Goal: Communication & Community: Answer question/provide support

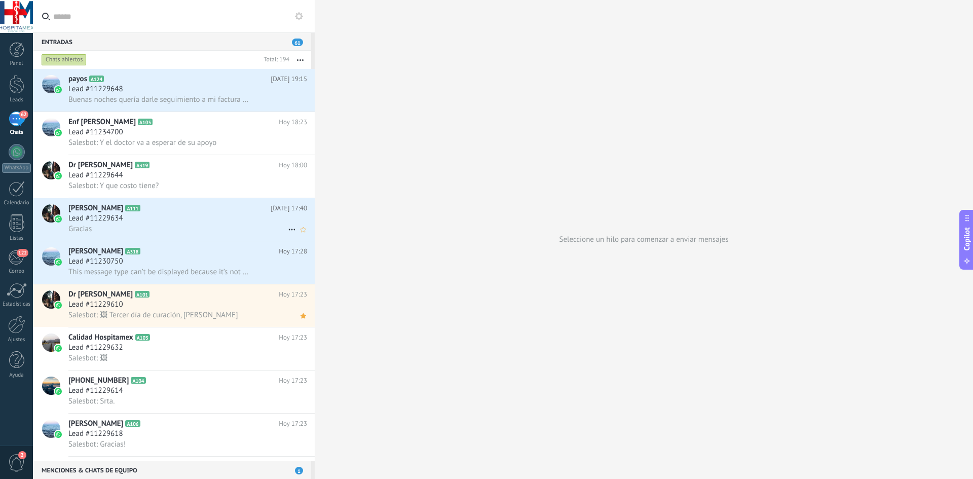
scroll to position [15, 0]
click at [22, 152] on div at bounding box center [17, 152] width 16 height 16
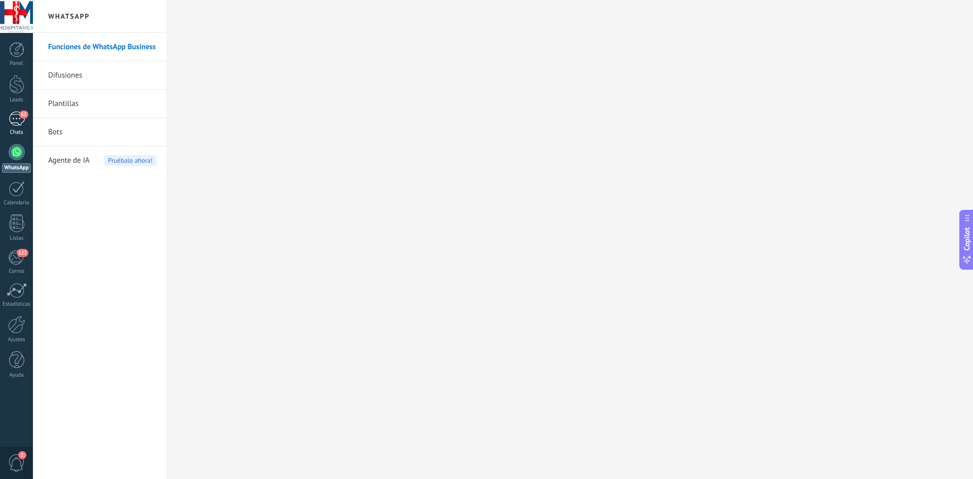
click at [16, 124] on div "62" at bounding box center [17, 119] width 16 height 15
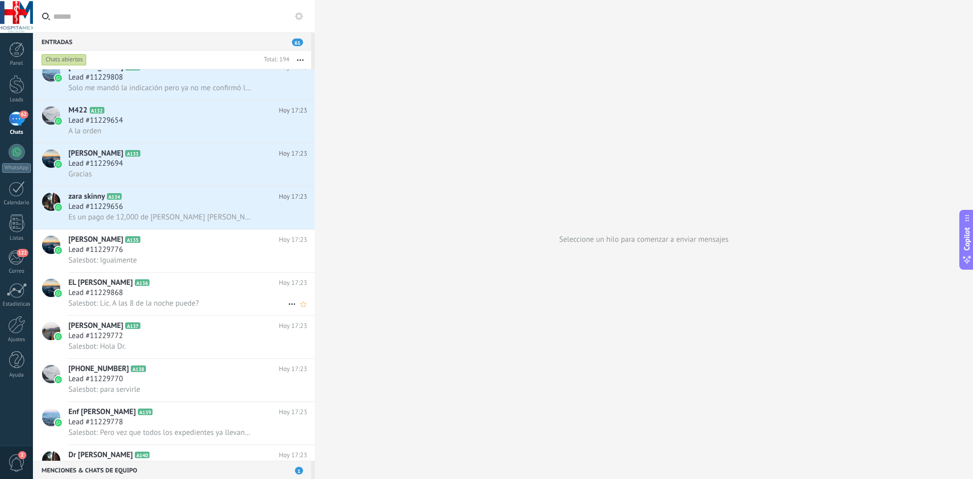
scroll to position [1401, 0]
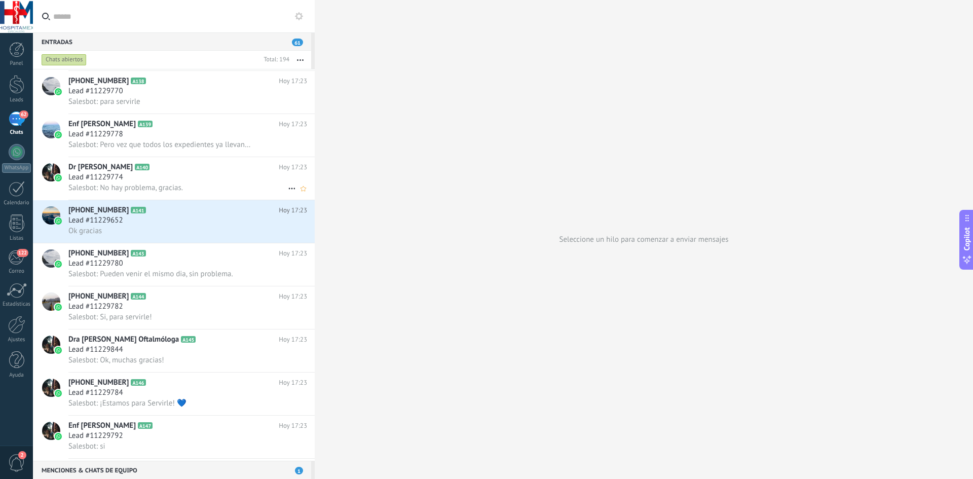
click at [129, 177] on div "Lead #11229774" at bounding box center [187, 177] width 239 height 10
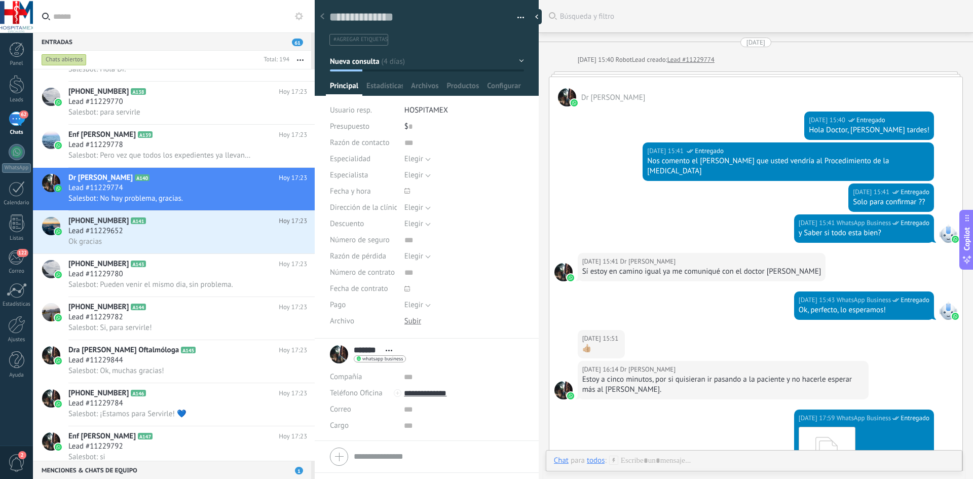
scroll to position [684, 0]
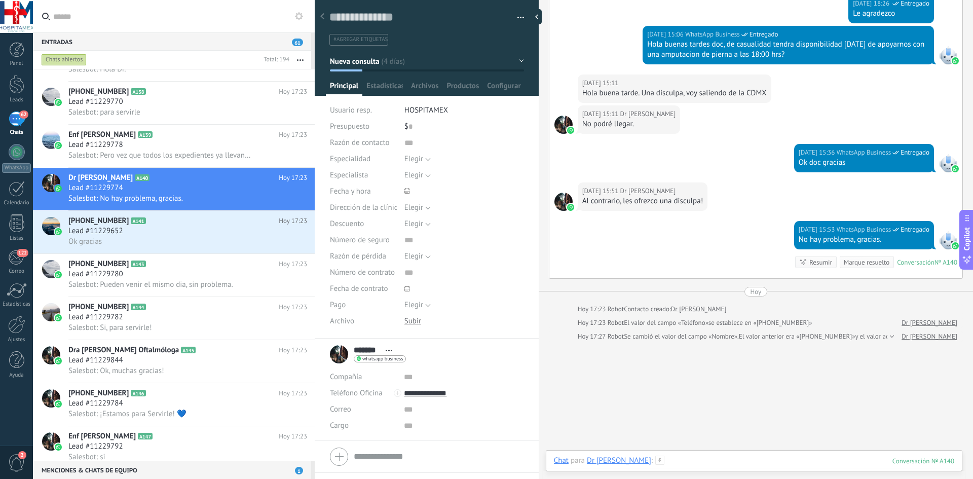
click at [646, 463] on div at bounding box center [754, 471] width 401 height 30
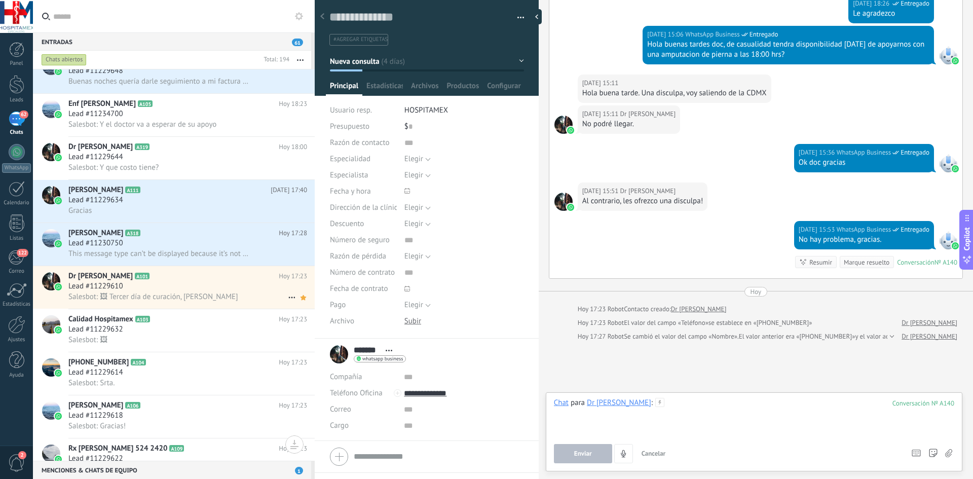
scroll to position [0, 0]
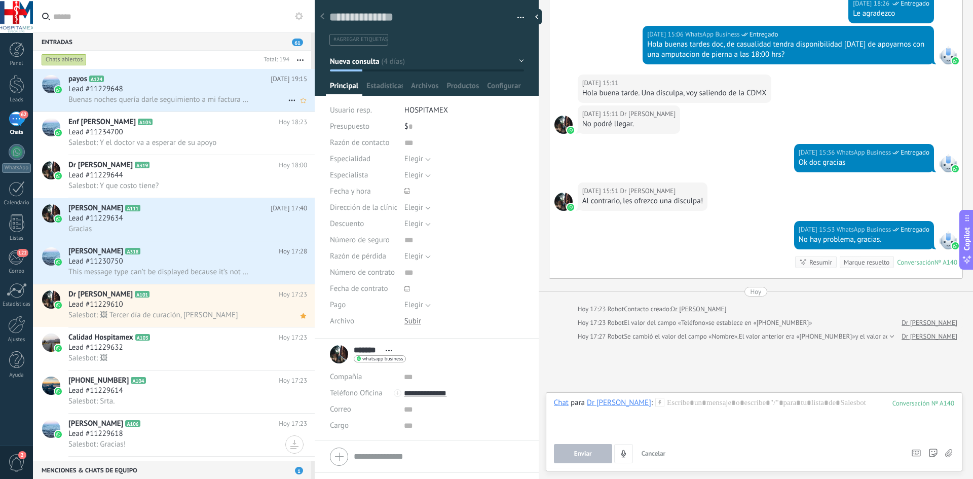
click at [139, 101] on span "Buenas noches quería darle seguimiento a mi factura Gracias" at bounding box center [159, 100] width 183 height 10
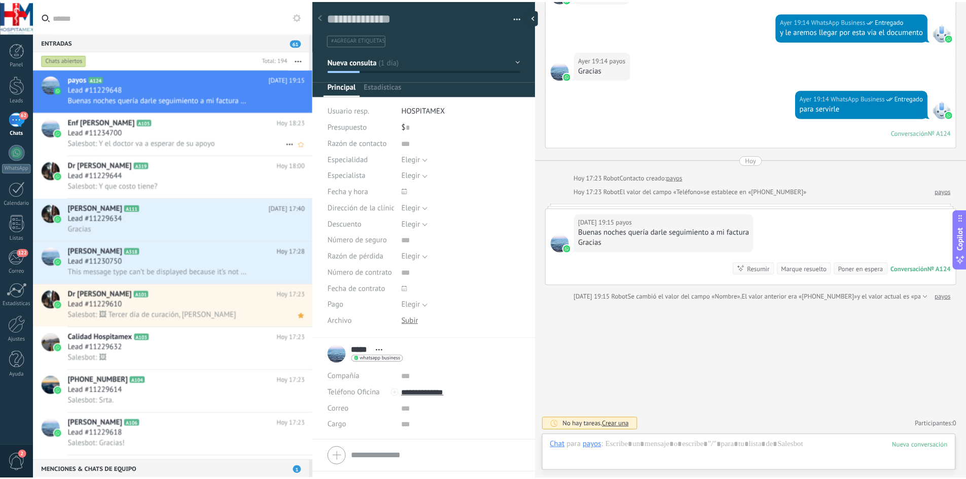
scroll to position [15, 0]
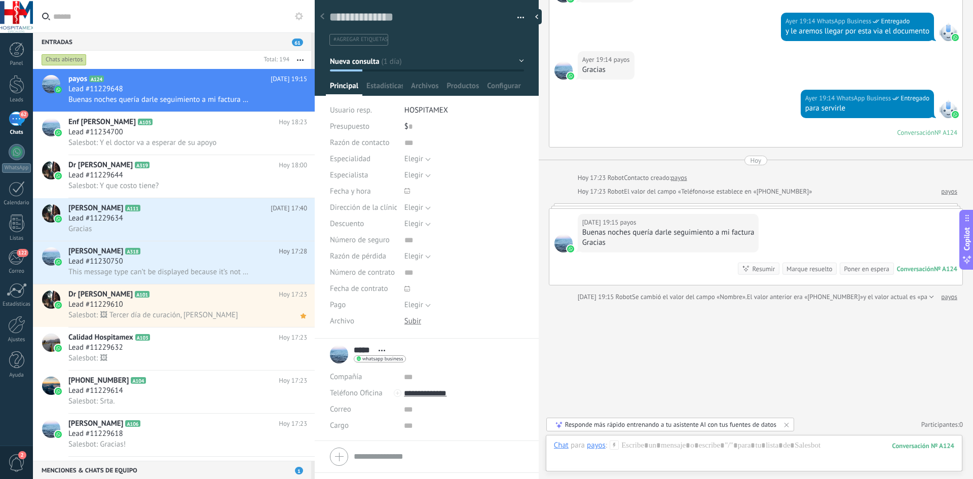
click at [22, 70] on div "Panel Leads 62 Chats WhatsApp Clientes" at bounding box center [16, 215] width 33 height 347
click at [15, 59] on link "Panel" at bounding box center [16, 54] width 33 height 25
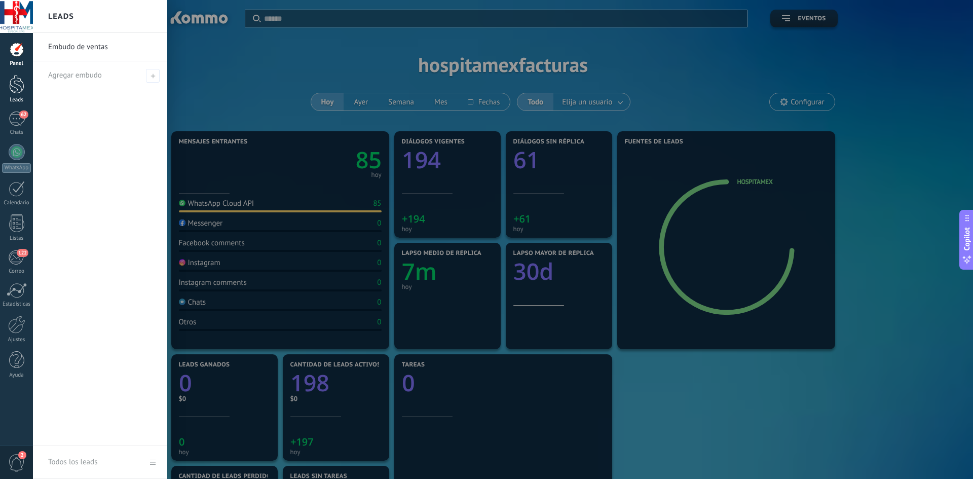
click at [21, 97] on div "Leads" at bounding box center [16, 100] width 29 height 7
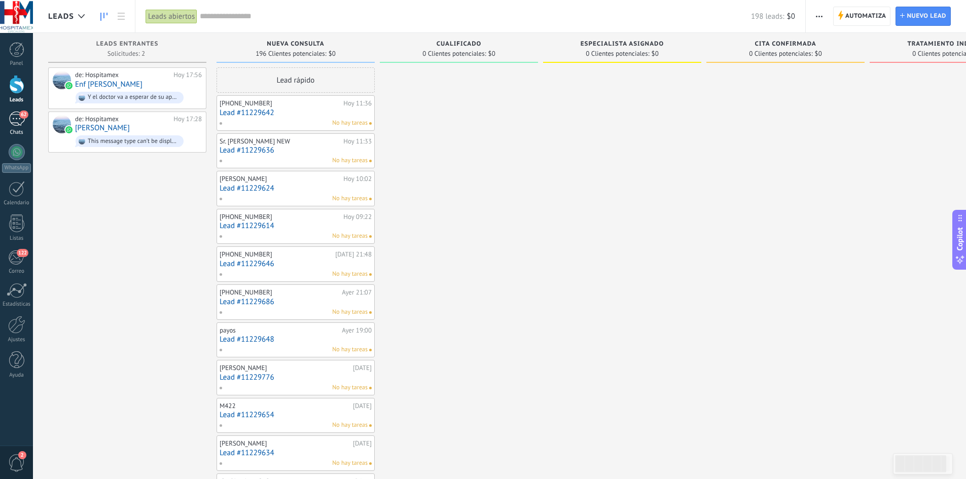
click at [15, 121] on div "62" at bounding box center [17, 119] width 16 height 15
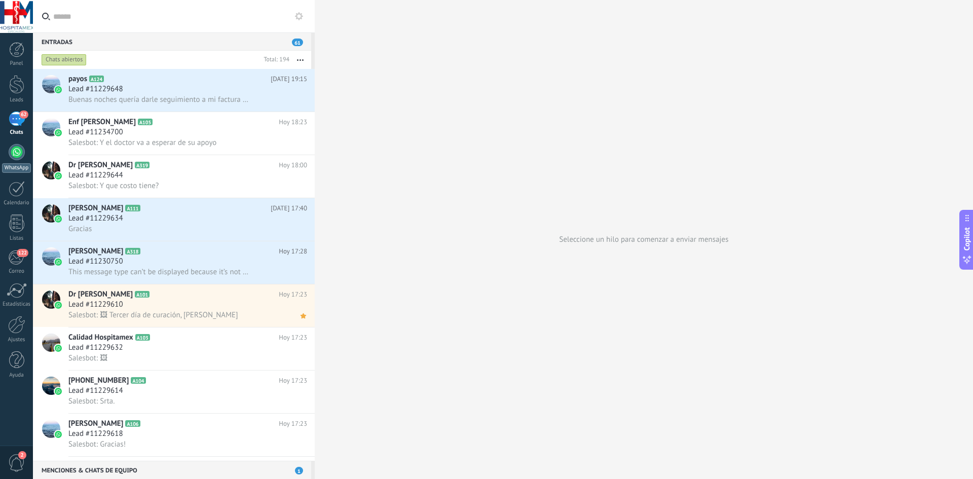
click at [18, 155] on div at bounding box center [17, 152] width 16 height 16
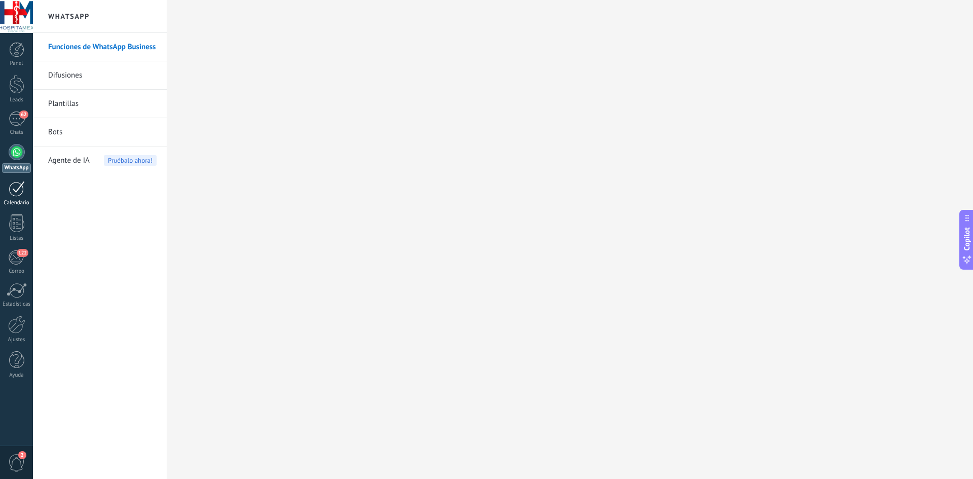
click at [17, 190] on div at bounding box center [17, 189] width 16 height 16
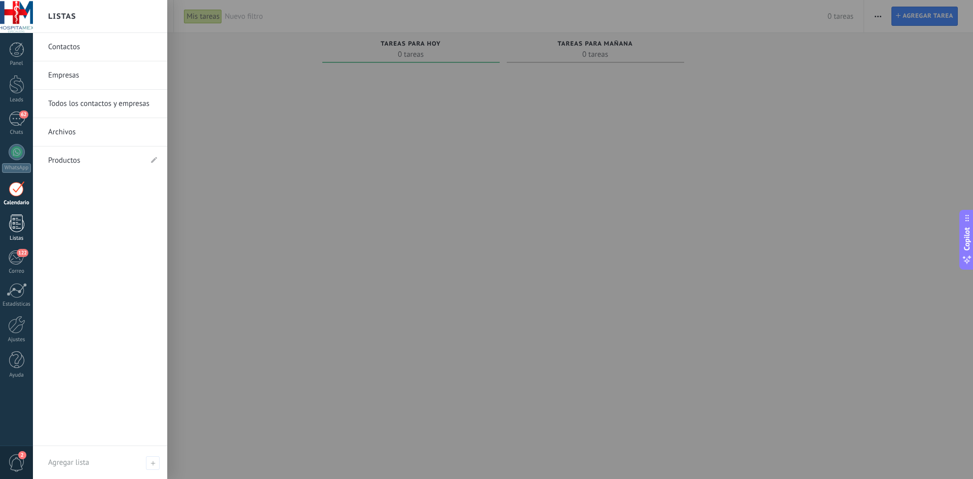
click at [20, 224] on div at bounding box center [16, 223] width 15 height 18
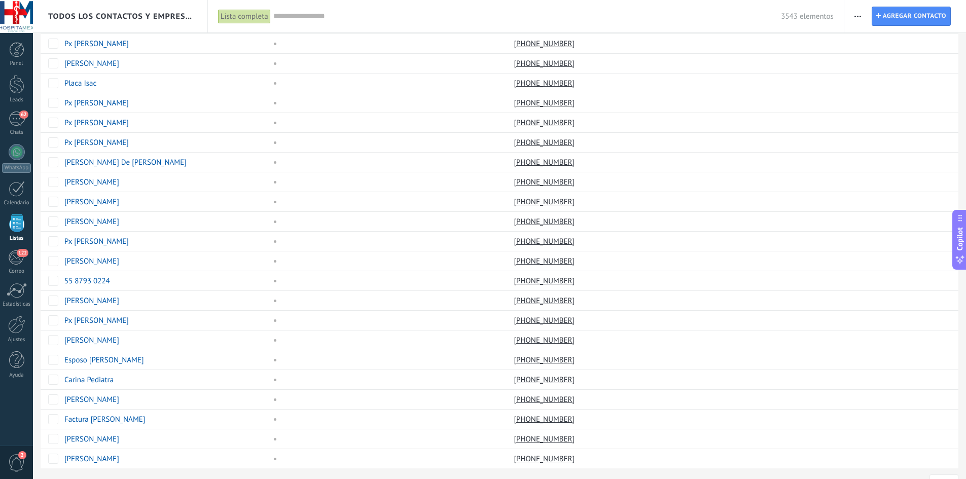
scroll to position [604, 0]
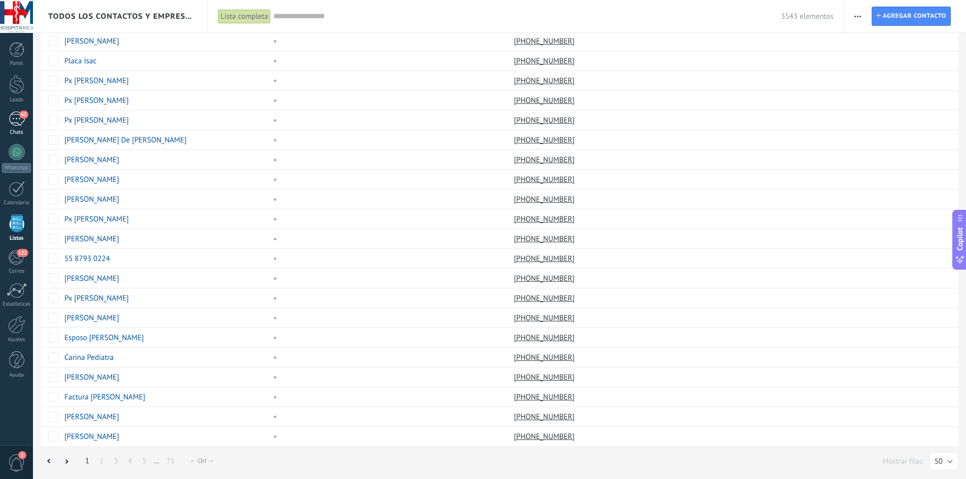
click at [16, 121] on div "62" at bounding box center [17, 119] width 16 height 15
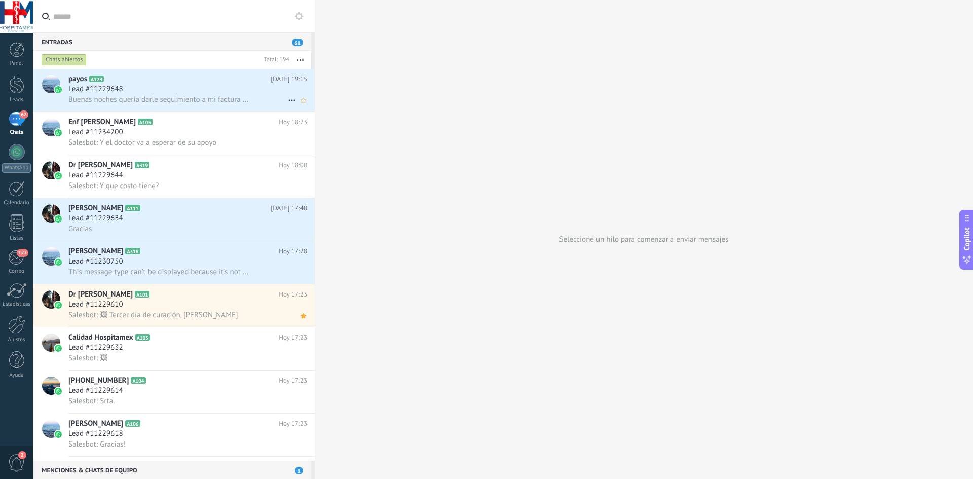
click at [187, 94] on div "Lead #11229648" at bounding box center [187, 89] width 239 height 10
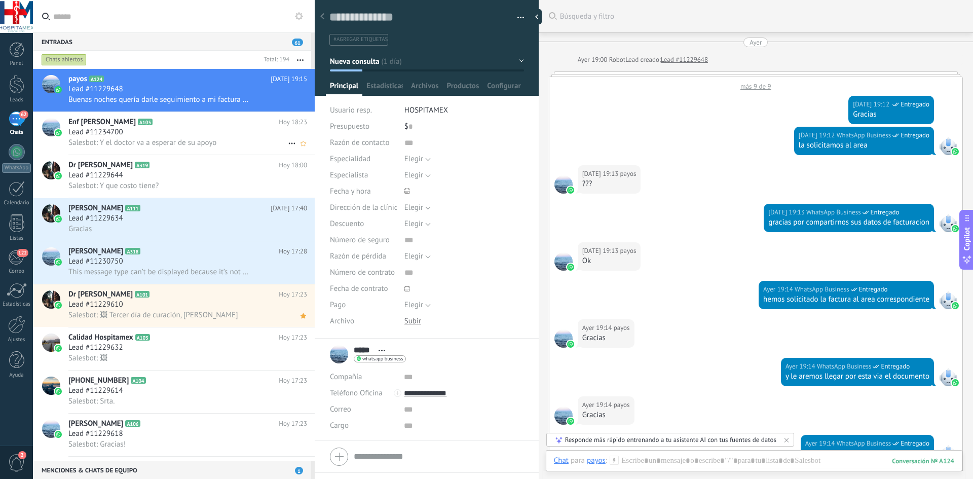
click at [139, 139] on span "Salesbot: Y el doctor va a esperar de su apoyo" at bounding box center [142, 143] width 148 height 10
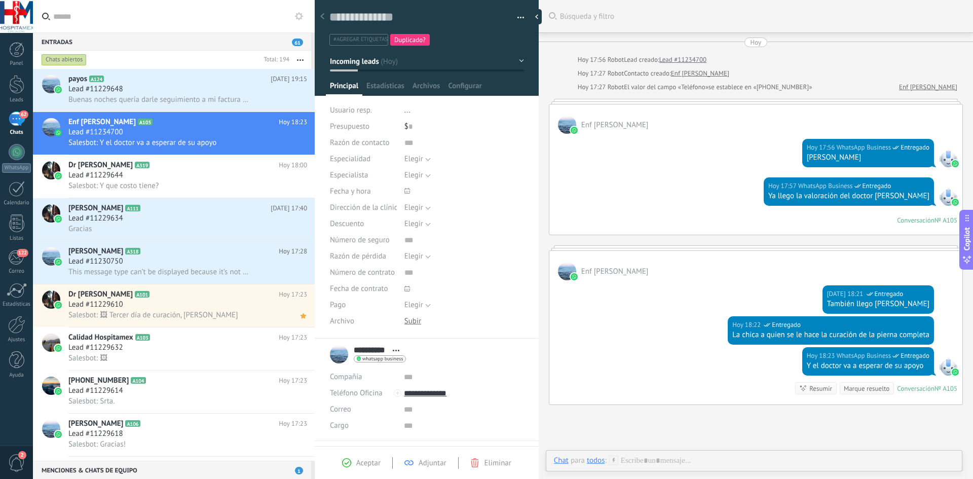
click at [939, 84] on link "Enf [PERSON_NAME]" at bounding box center [928, 87] width 58 height 10
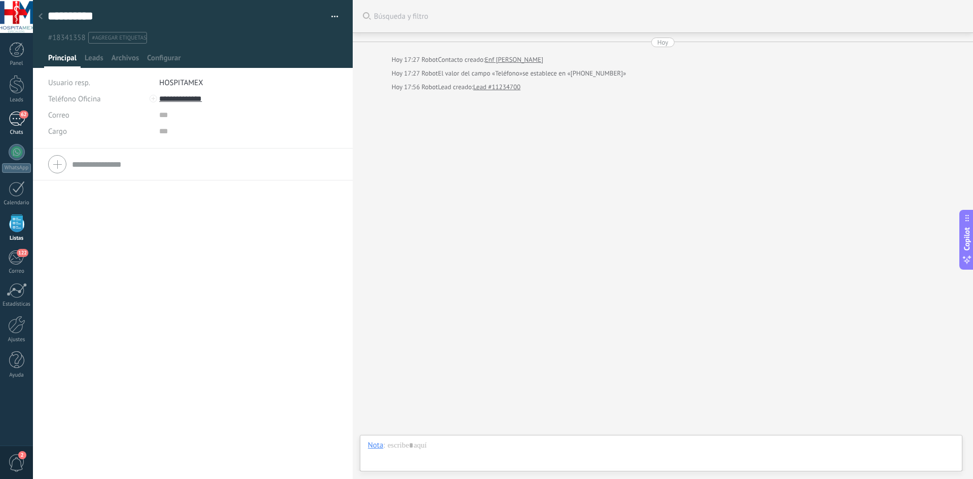
click at [13, 125] on div "62" at bounding box center [17, 119] width 16 height 15
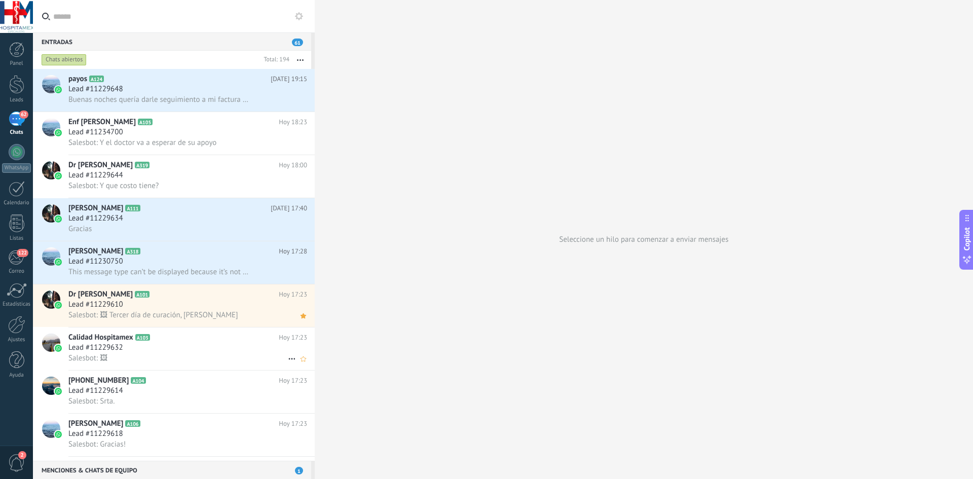
click at [146, 354] on div "Salesbot: 🖼" at bounding box center [187, 358] width 239 height 11
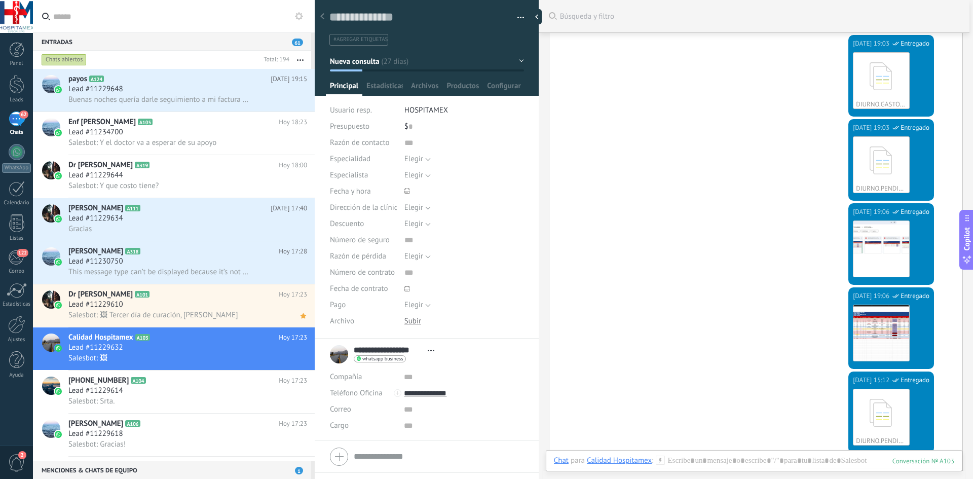
scroll to position [1437, 0]
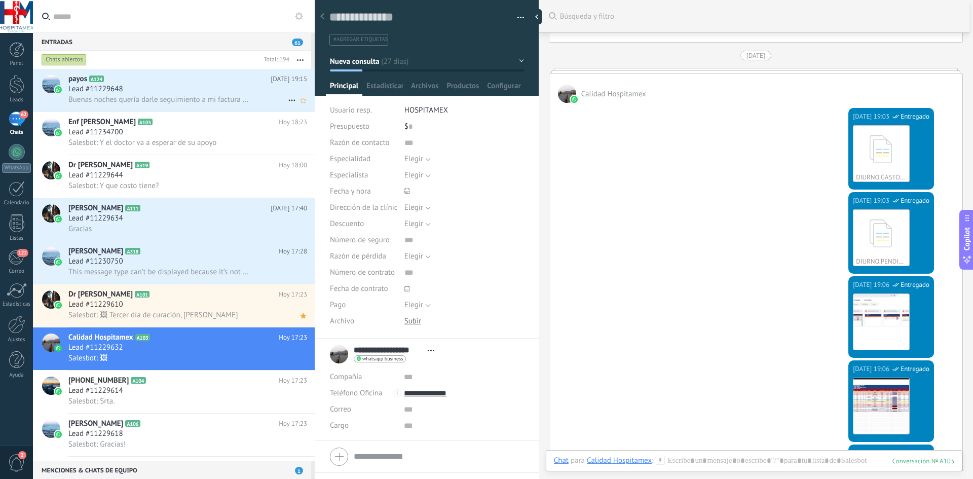
click at [133, 90] on div "Lead #11229648" at bounding box center [187, 89] width 239 height 10
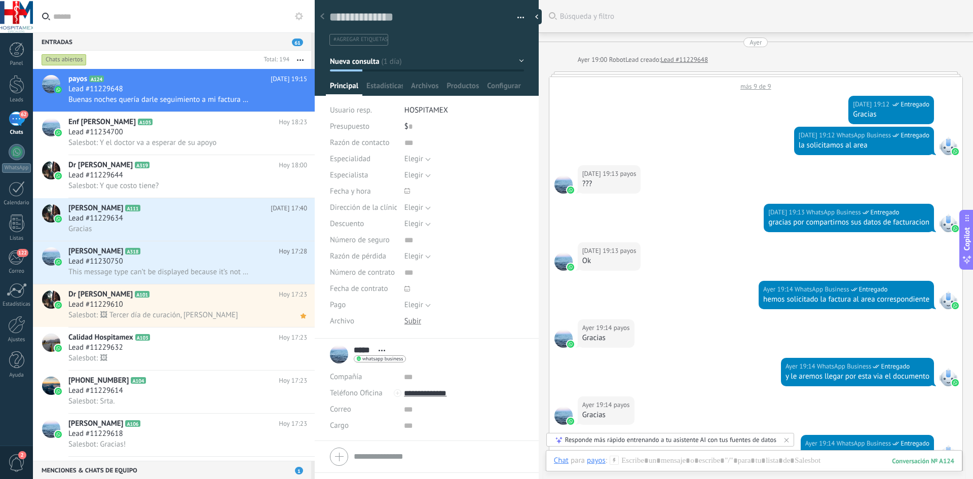
click at [754, 86] on div "más 9 de 9" at bounding box center [756, 84] width 413 height 14
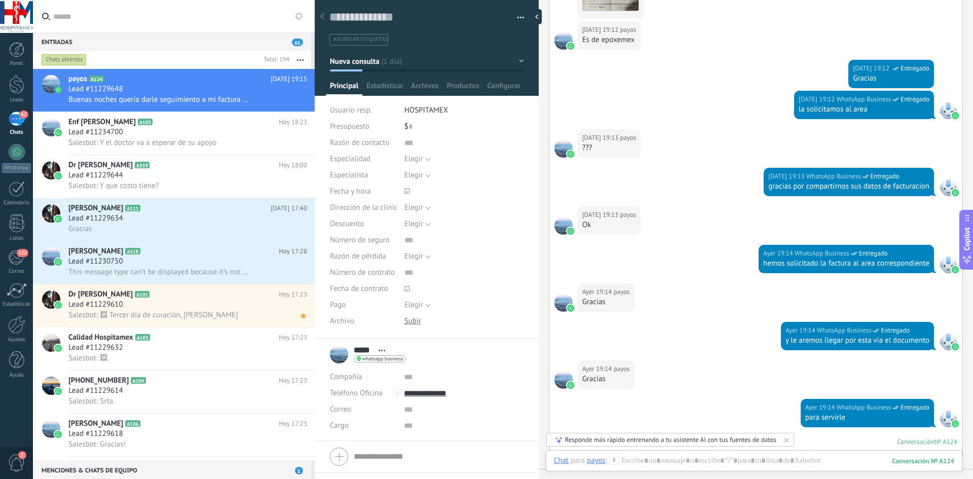
scroll to position [507, 0]
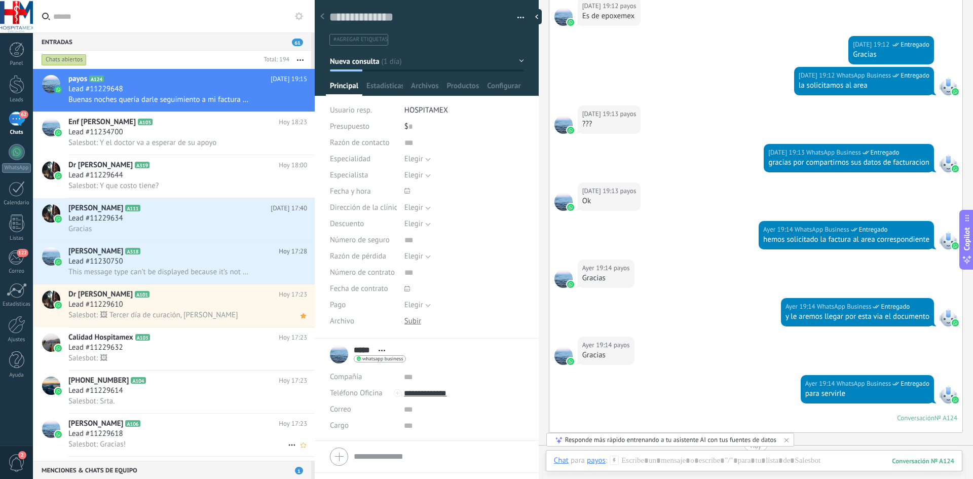
click at [145, 431] on div "Lead #11229618" at bounding box center [187, 434] width 239 height 10
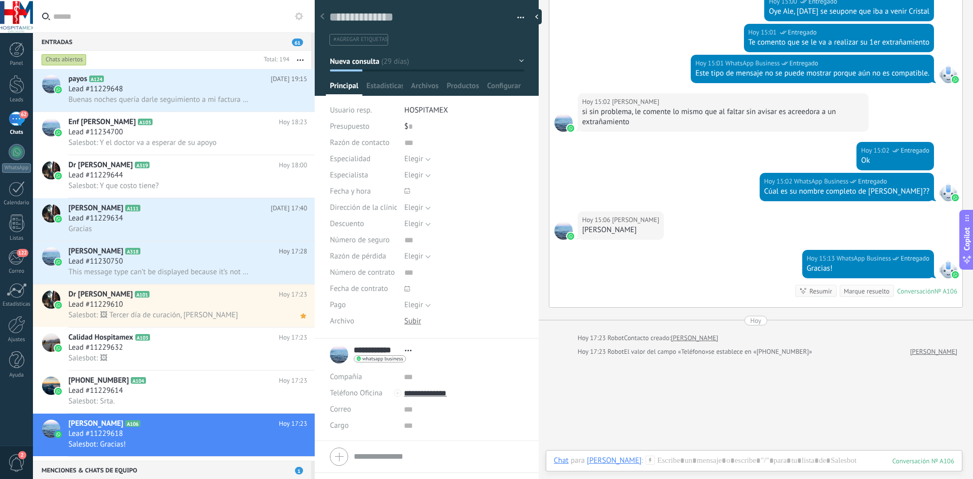
scroll to position [3034, 0]
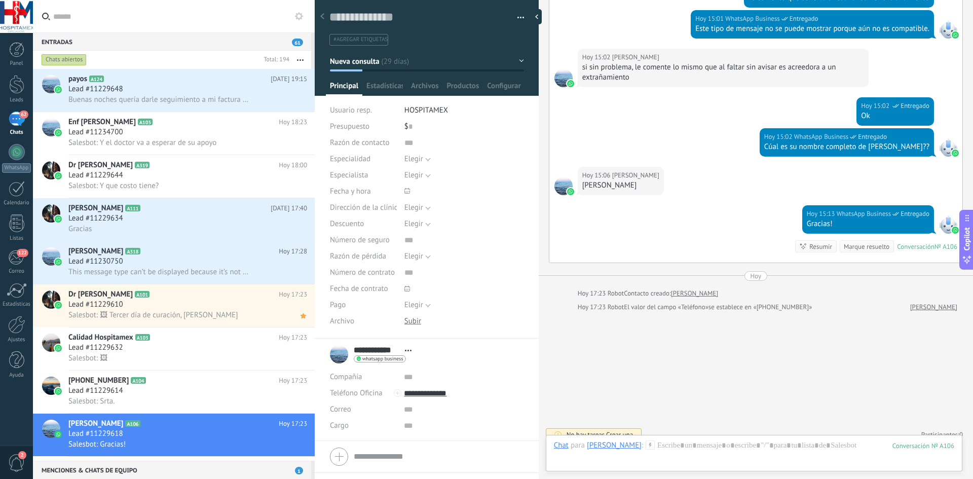
click at [67, 16] on input "text" at bounding box center [179, 16] width 253 height 32
click at [183, 396] on div "Salesbot: Srta." at bounding box center [187, 401] width 239 height 11
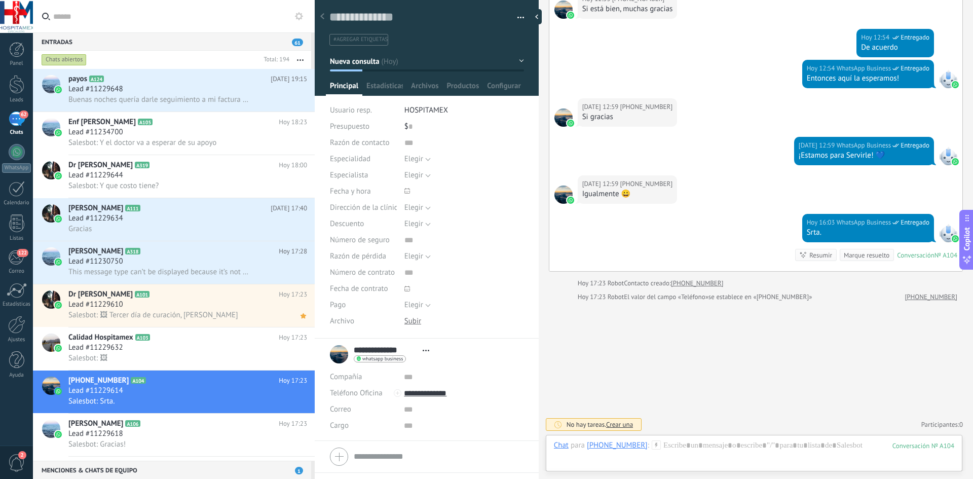
click at [115, 15] on input "text" at bounding box center [179, 16] width 253 height 32
click at [151, 41] on div "Entradas 61" at bounding box center [172, 41] width 278 height 18
click at [98, 19] on input "text" at bounding box center [179, 16] width 253 height 32
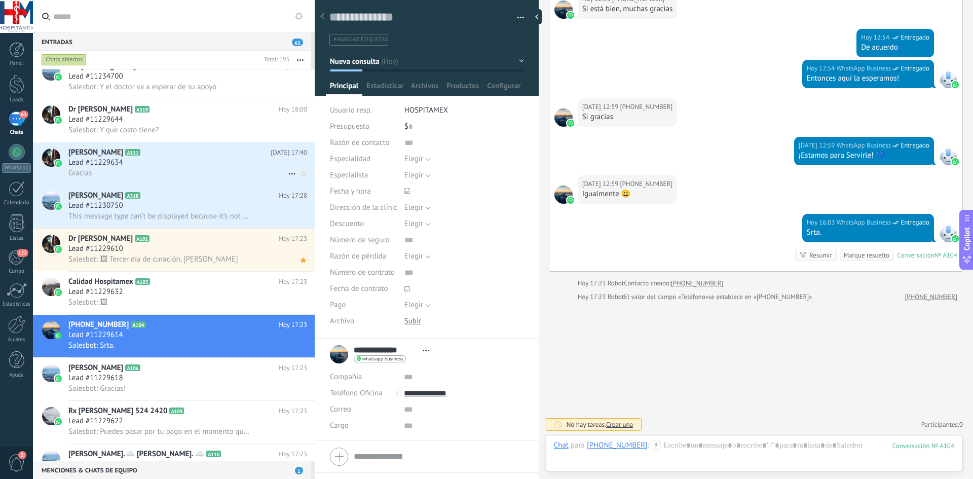
scroll to position [102, 0]
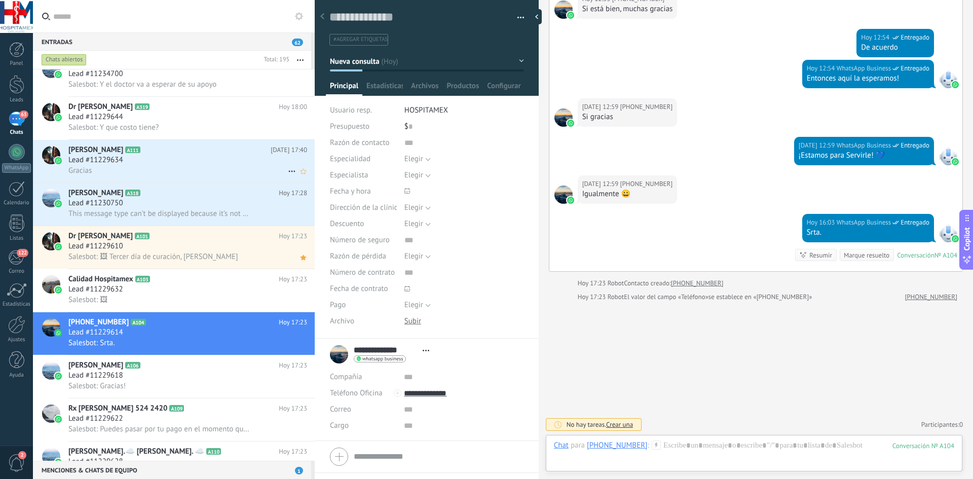
click at [158, 163] on div "Lead #11229634" at bounding box center [187, 160] width 239 height 10
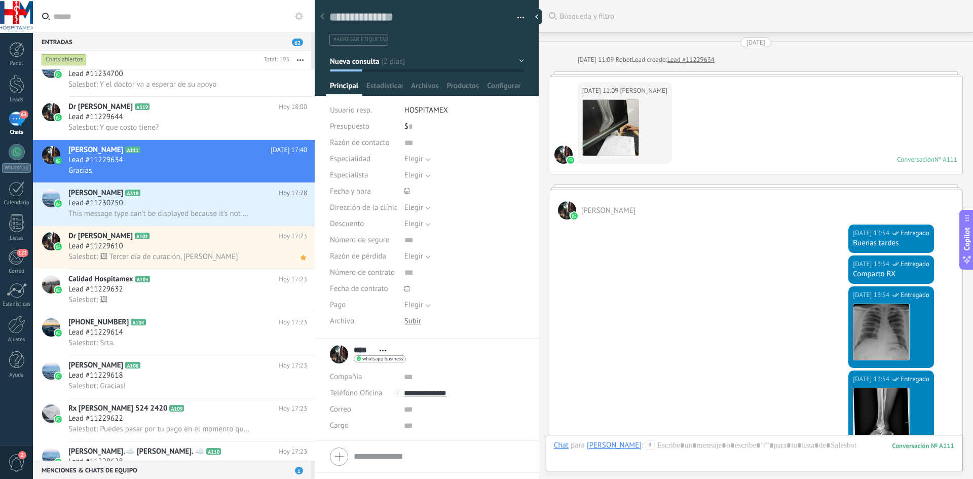
scroll to position [1145, 0]
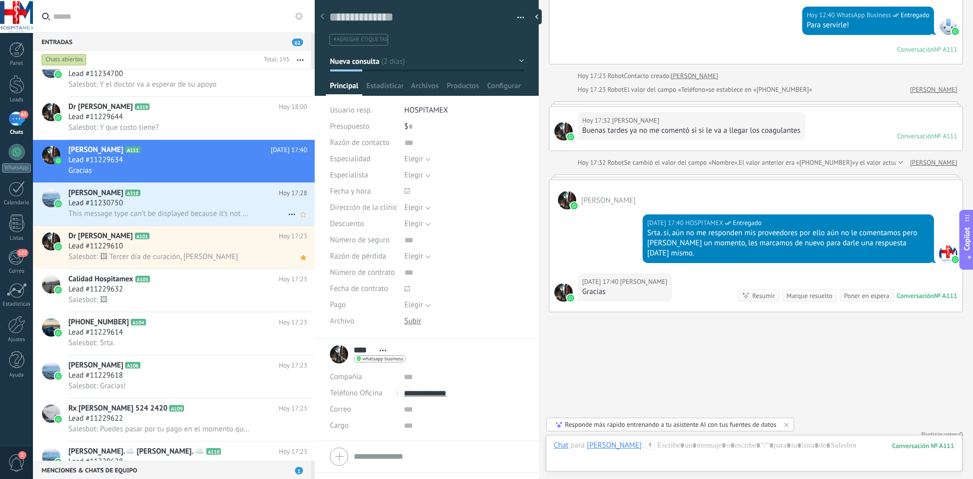
click at [164, 203] on div "Lead #11230750" at bounding box center [187, 203] width 239 height 10
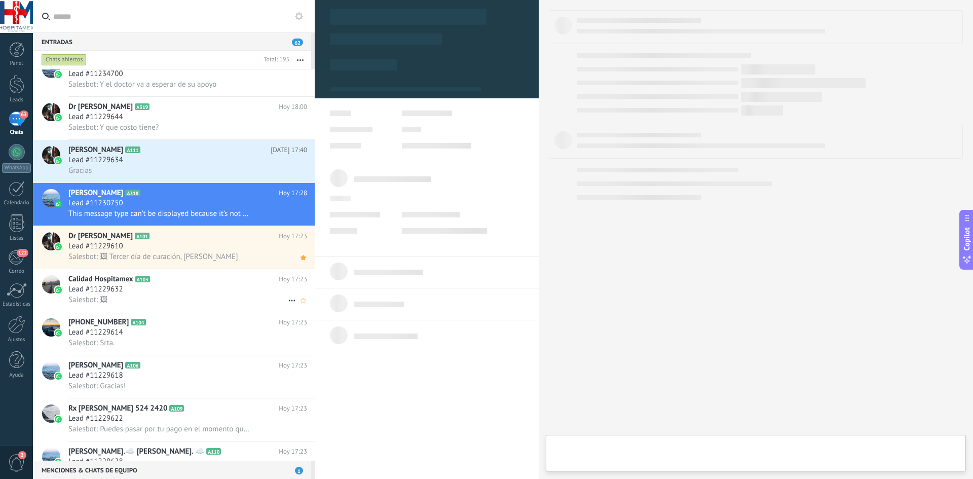
scroll to position [15, 0]
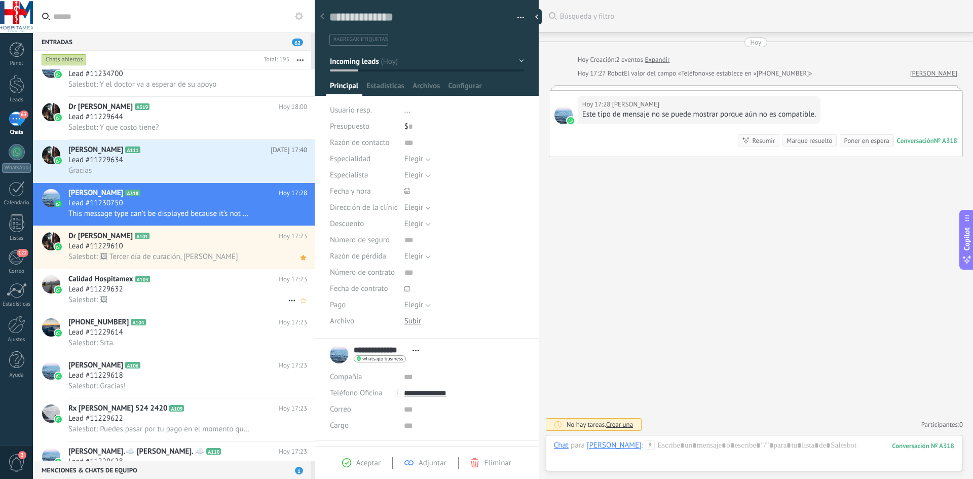
click at [184, 292] on div "Lead #11229632" at bounding box center [187, 289] width 239 height 10
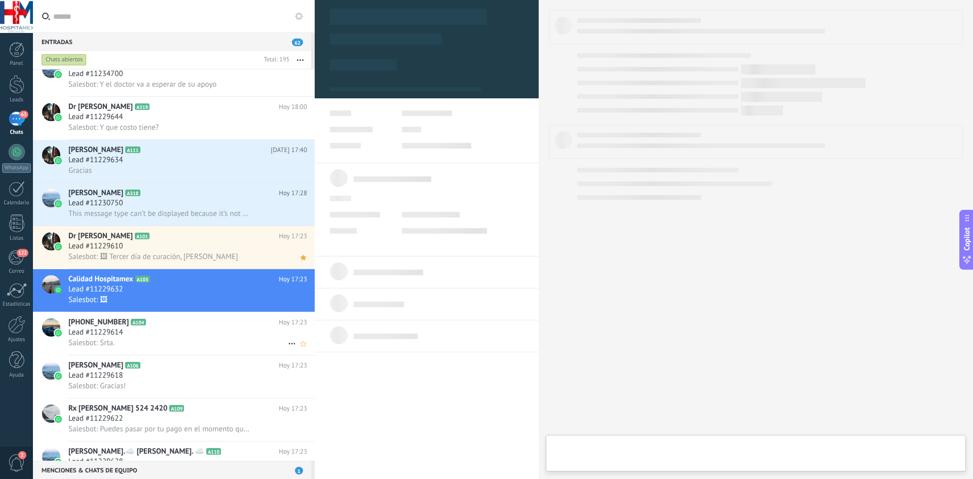
click at [162, 338] on div "Salesbot: Srta." at bounding box center [187, 343] width 239 height 11
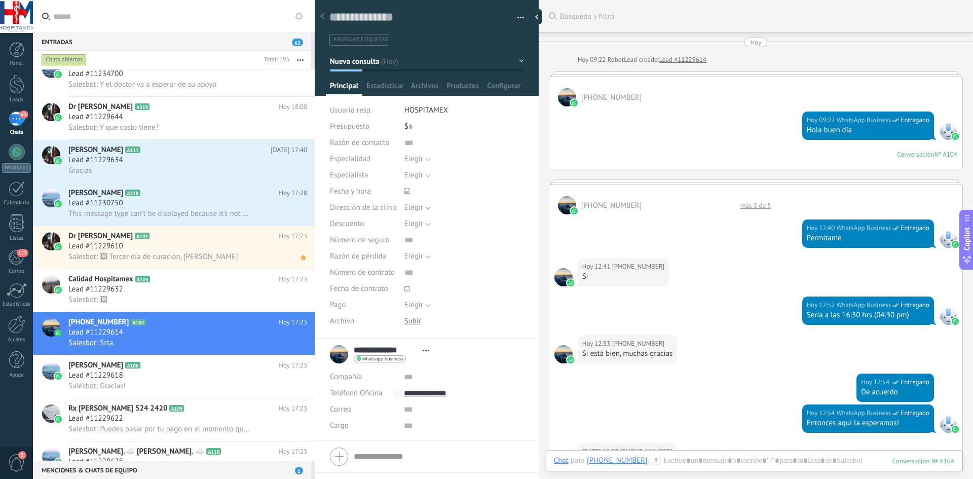
click at [752, 204] on div "más 5 de 5" at bounding box center [756, 205] width 41 height 9
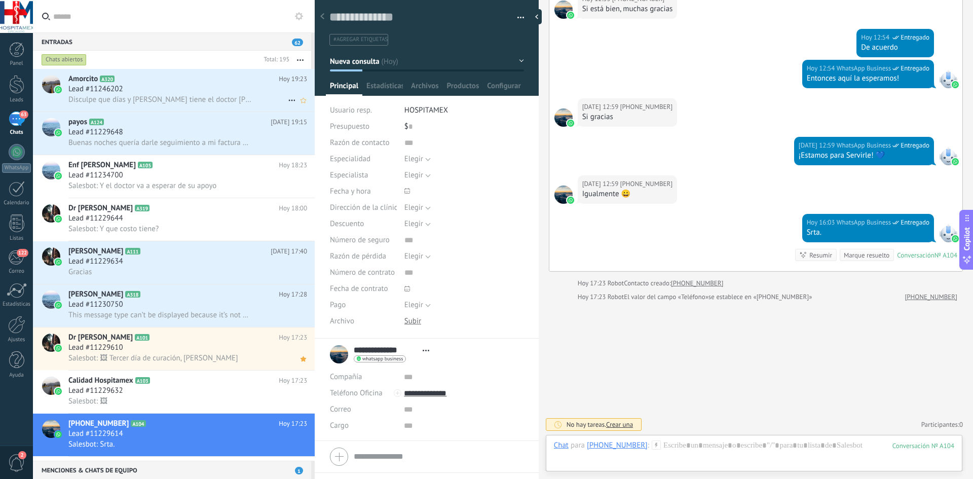
click at [201, 97] on span "Disculpe que días y [PERSON_NAME] tiene el doctor [PERSON_NAME]" at bounding box center [159, 100] width 183 height 10
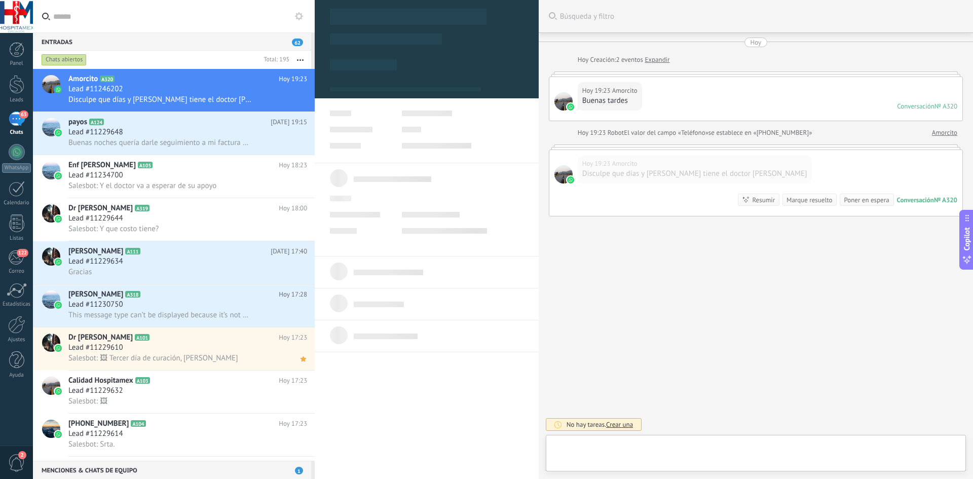
type textarea "**********"
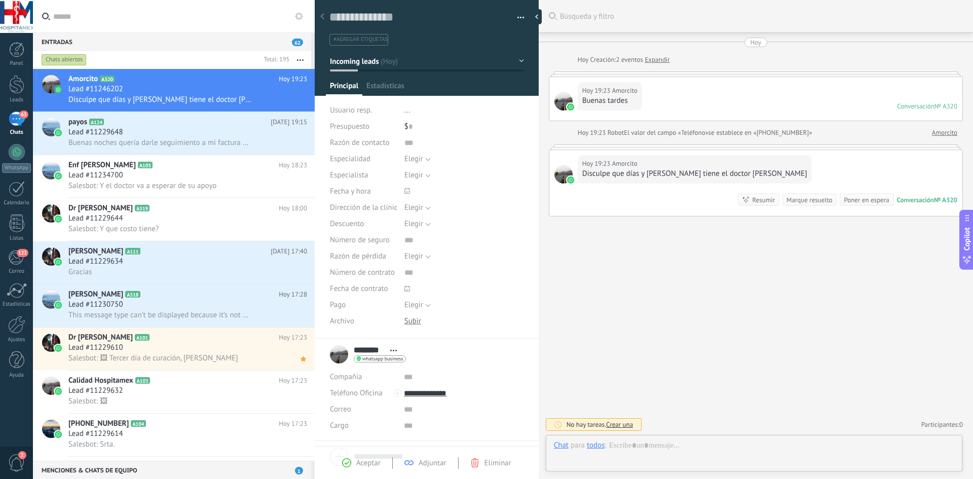
scroll to position [15, 0]
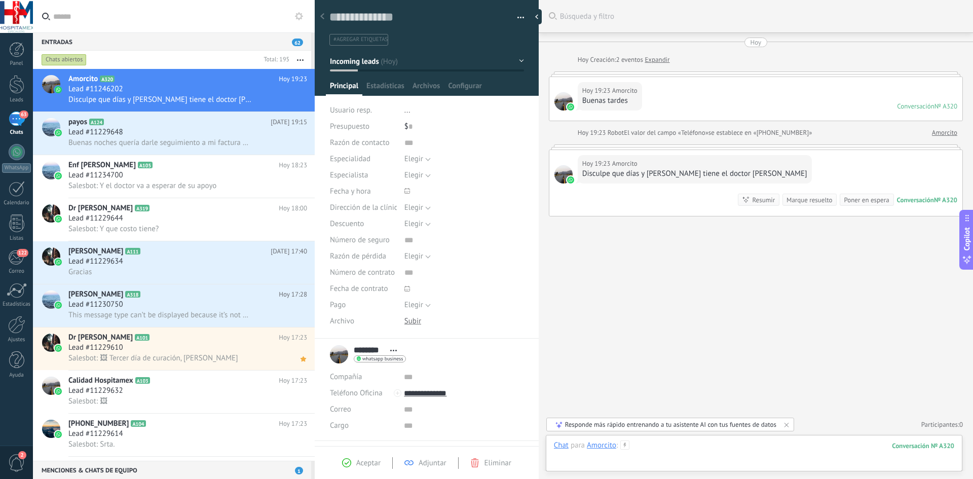
click at [625, 467] on div at bounding box center [754, 456] width 401 height 30
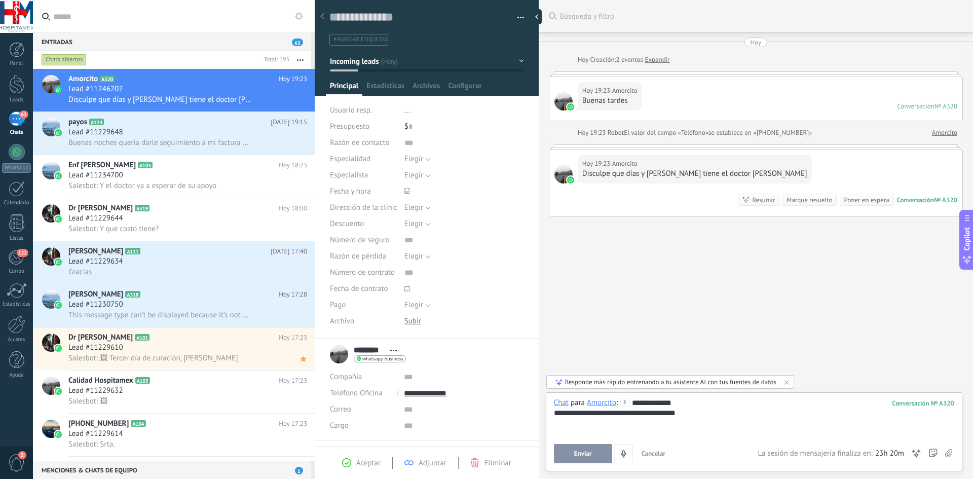
click at [583, 456] on span "Enviar" at bounding box center [583, 453] width 18 height 7
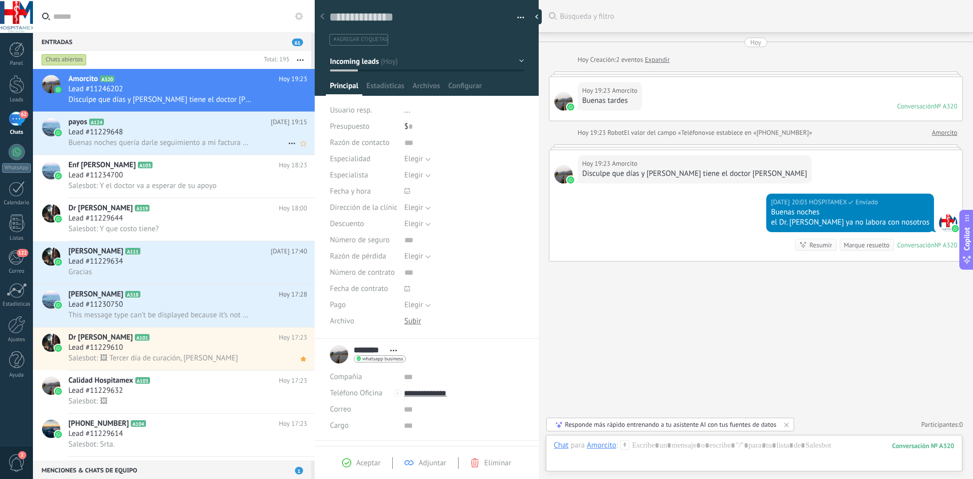
click at [171, 128] on div "Lead #11229648" at bounding box center [187, 132] width 239 height 10
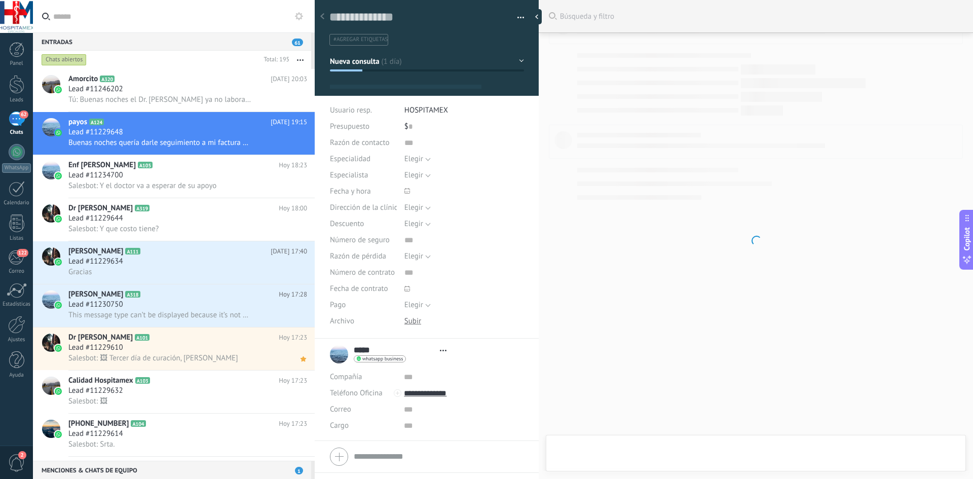
type textarea "**********"
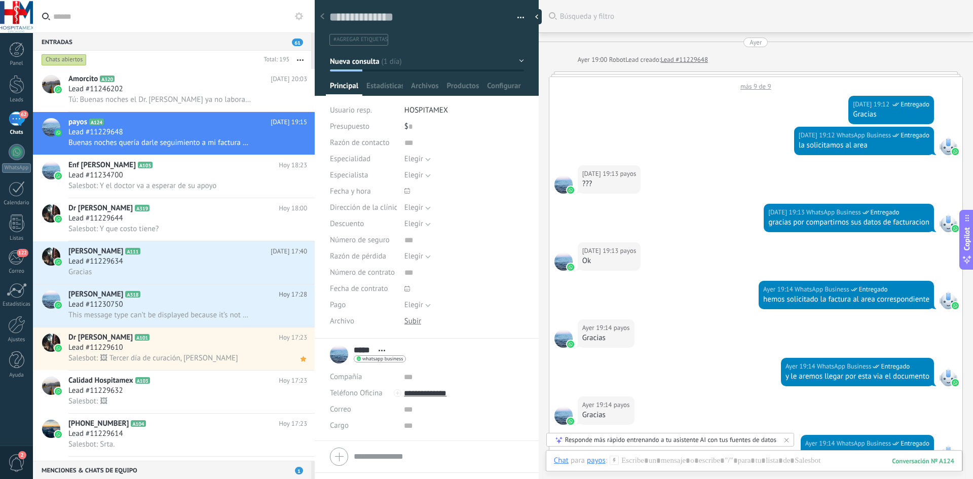
click at [756, 45] on div "Ayer" at bounding box center [756, 43] width 12 height 10
click at [757, 90] on div "más 9 de 9" at bounding box center [756, 84] width 413 height 14
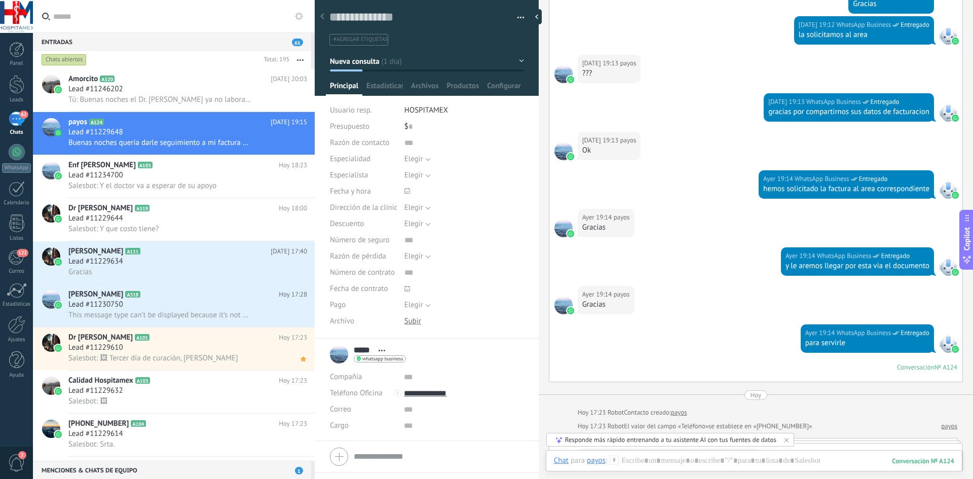
scroll to position [792, 0]
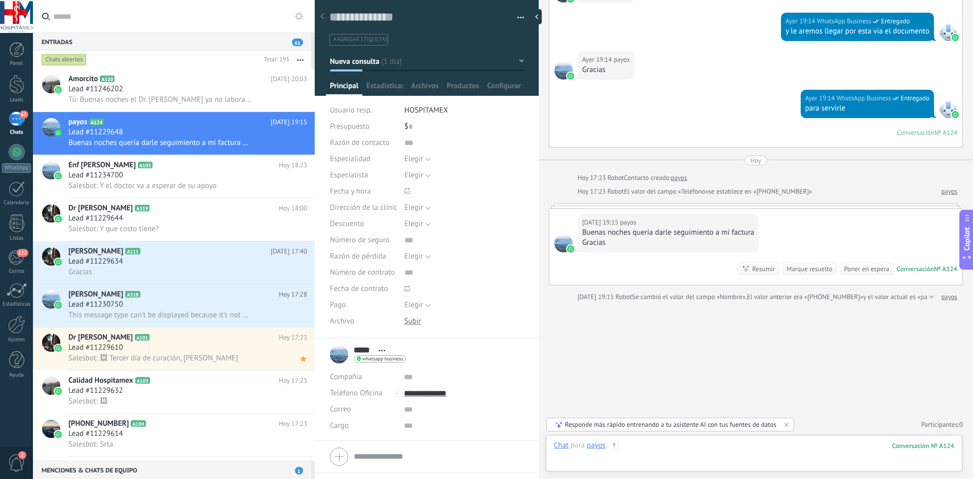
click at [626, 459] on div at bounding box center [754, 456] width 401 height 30
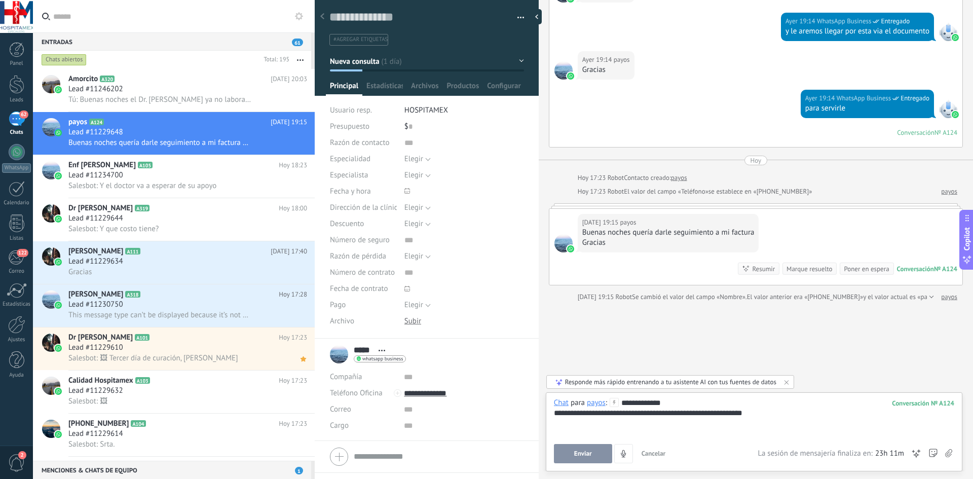
click at [592, 454] on button "Enviar" at bounding box center [583, 453] width 58 height 19
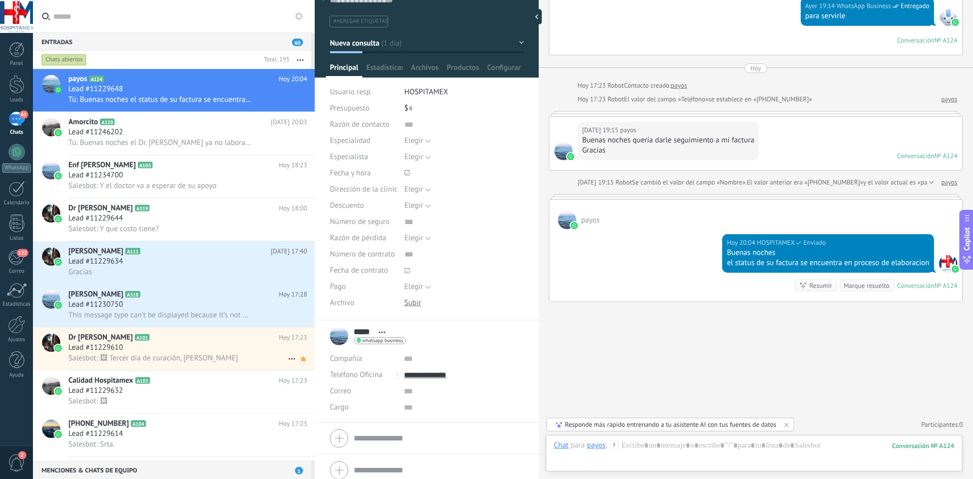
scroll to position [26, 0]
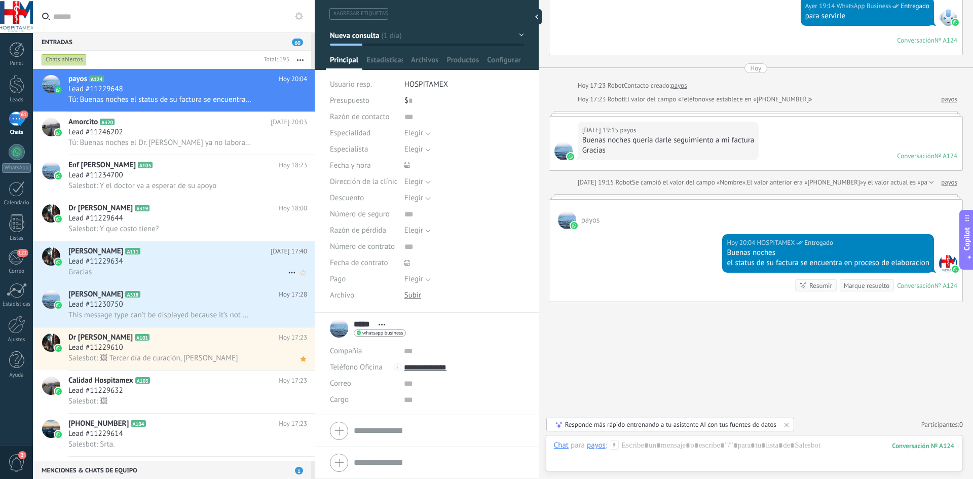
drag, startPoint x: 130, startPoint y: 227, endPoint x: 141, endPoint y: 248, distance: 23.8
click at [130, 227] on span "Salesbot: Y que costo tiene?" at bounding box center [113, 229] width 90 height 10
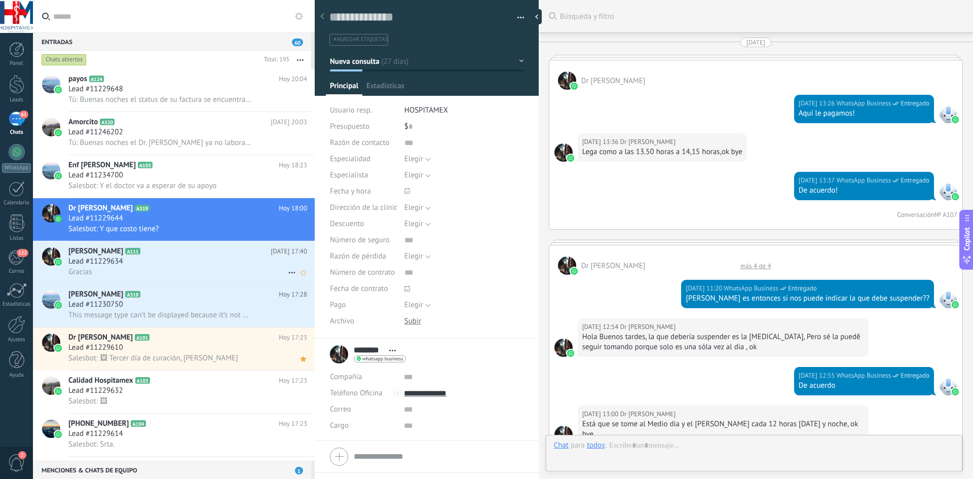
scroll to position [15, 0]
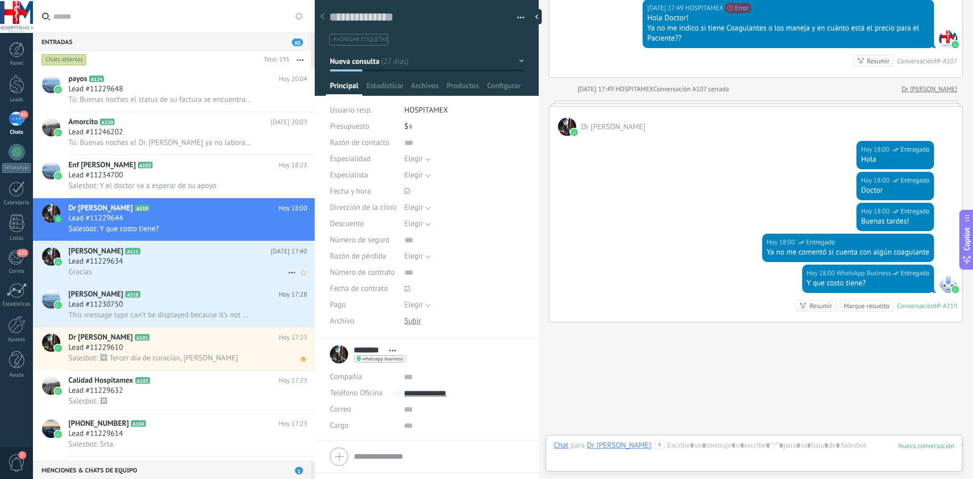
click at [214, 264] on div "Lead #11229634" at bounding box center [187, 262] width 239 height 10
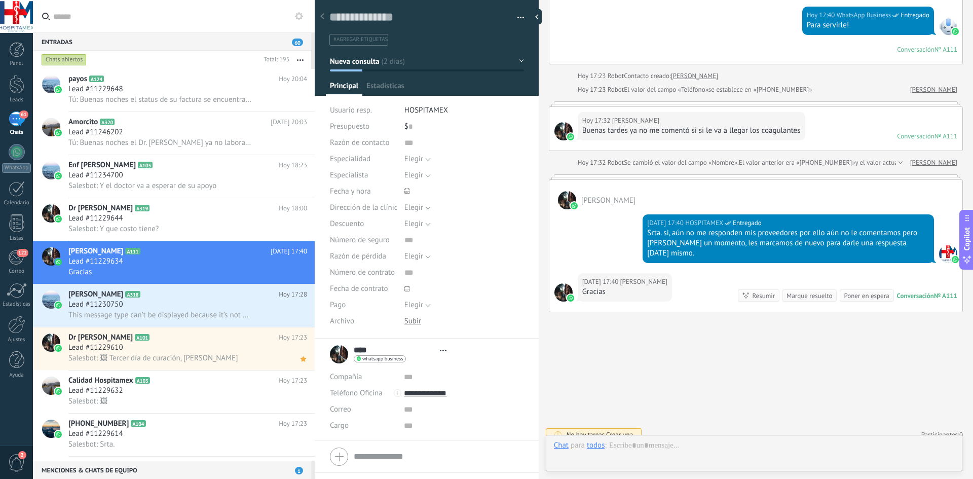
scroll to position [15, 0]
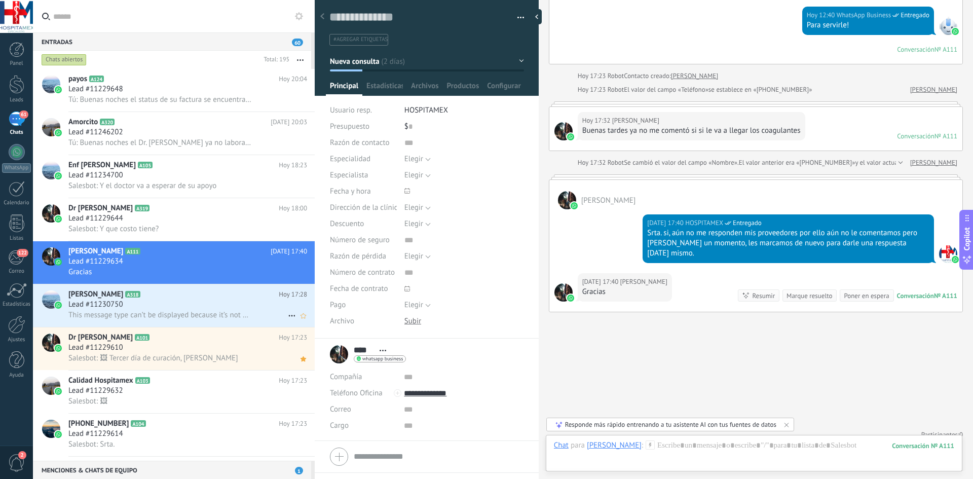
click at [177, 318] on span "This message type can’t be displayed because it’s not supported yet." at bounding box center [159, 315] width 183 height 10
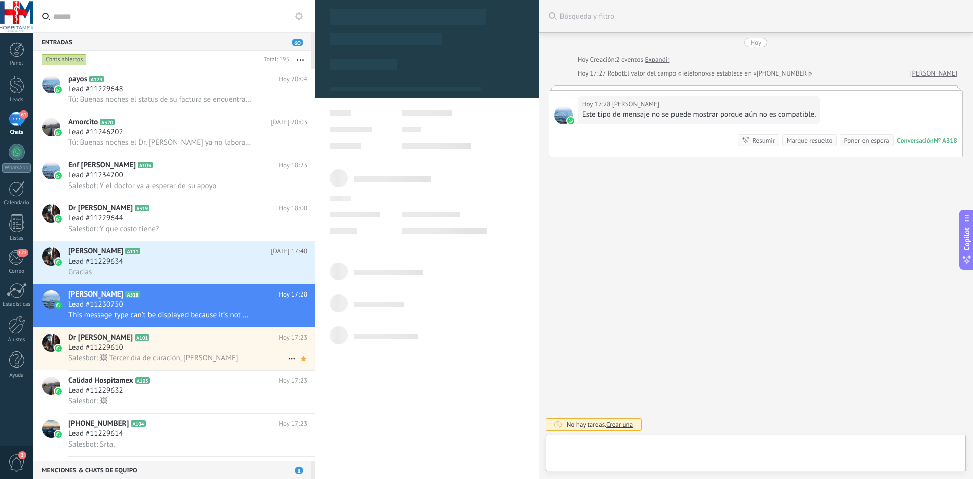
type textarea "**********"
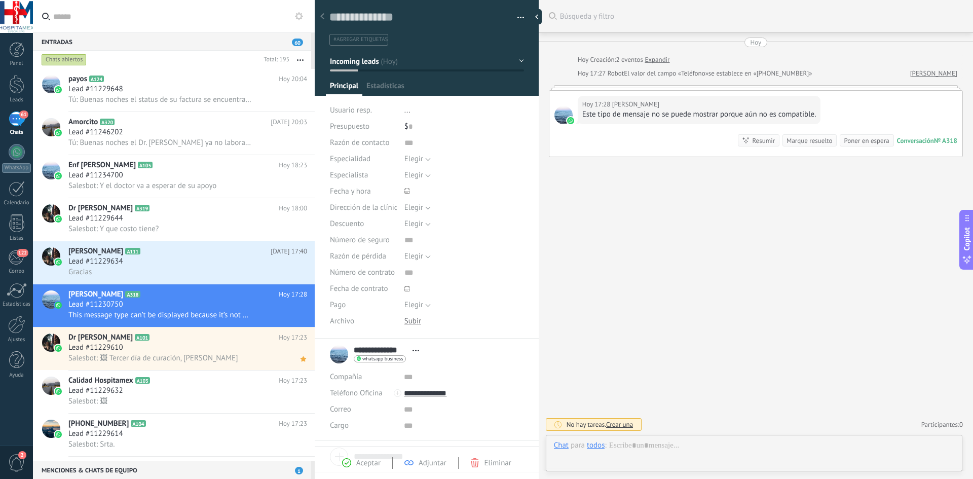
scroll to position [15, 0]
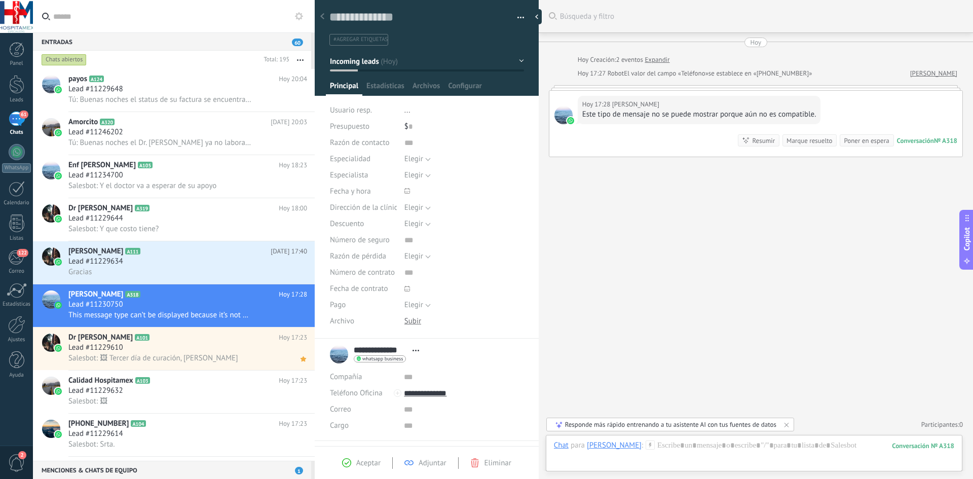
click at [783, 114] on div "Este tipo de mensaje no se puede mostrar porque aún no es compatible." at bounding box center [700, 115] width 234 height 10
click at [671, 109] on div "[DATE] 17:28 [PERSON_NAME]" at bounding box center [700, 104] width 234 height 10
click at [751, 43] on div "Hoy" at bounding box center [756, 43] width 11 height 10
click at [635, 141] on div "[DATE] 17:28 [PERSON_NAME] Este tipo de mensaje no se puede mostrar porque aún …" at bounding box center [756, 124] width 413 height 66
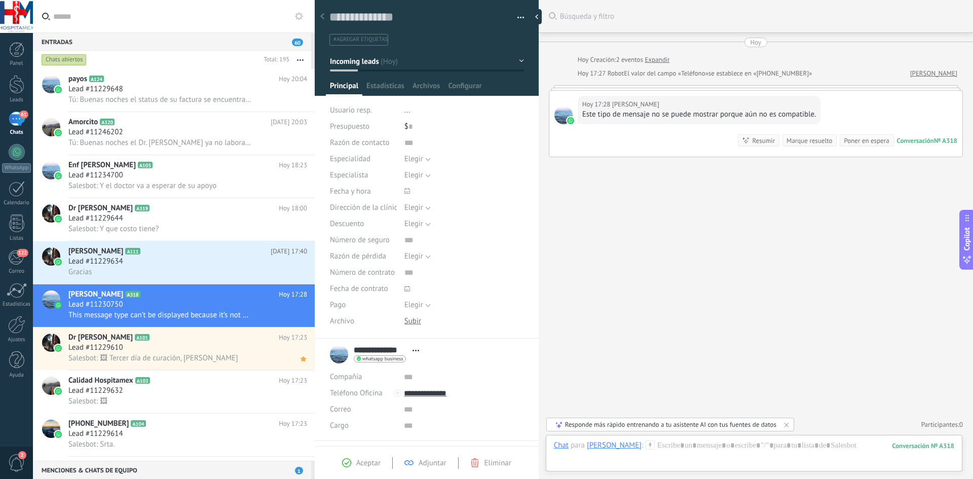
click at [584, 126] on div "[DATE] 17:28 [PERSON_NAME] Este tipo de mensaje no se puede mostrar porque aún …" at bounding box center [756, 124] width 413 height 66
click at [116, 20] on input "text" at bounding box center [179, 16] width 253 height 32
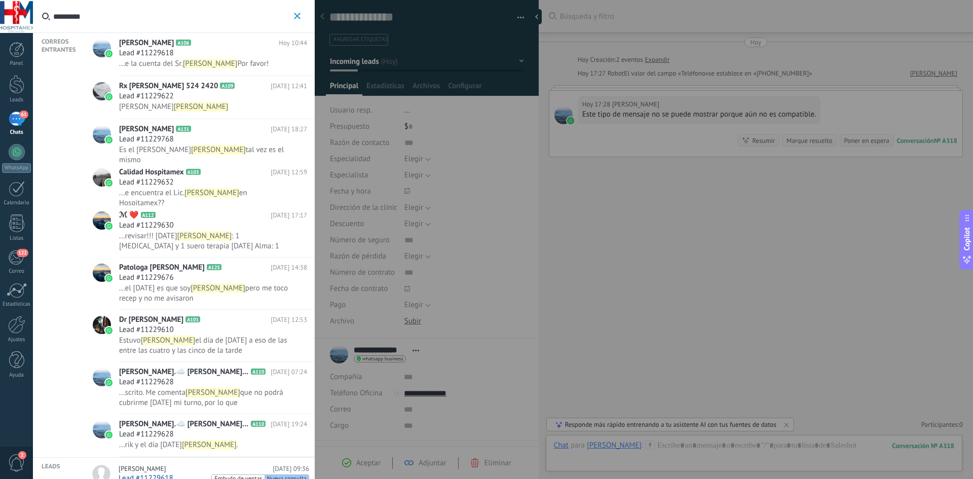
type input "*********"
click at [297, 15] on icon "button" at bounding box center [297, 16] width 7 height 7
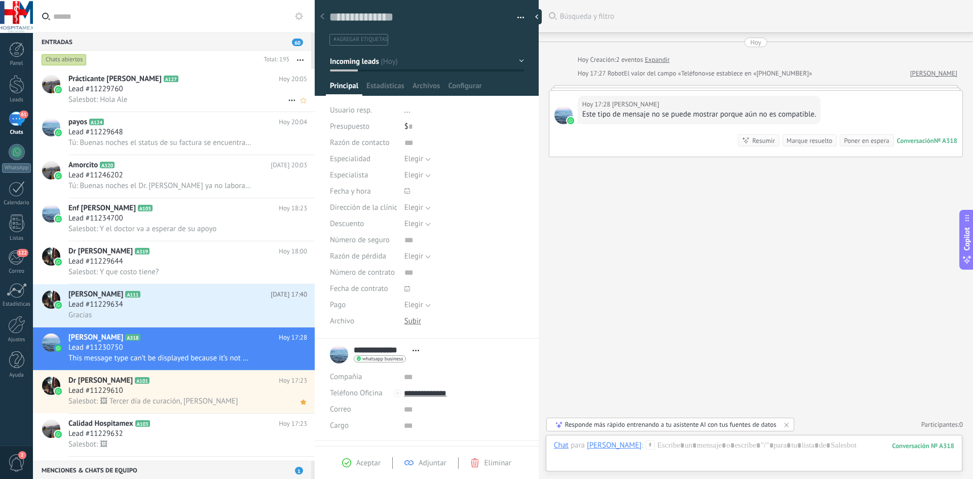
click at [170, 95] on div "Salesbot: Hola Ale" at bounding box center [187, 99] width 239 height 11
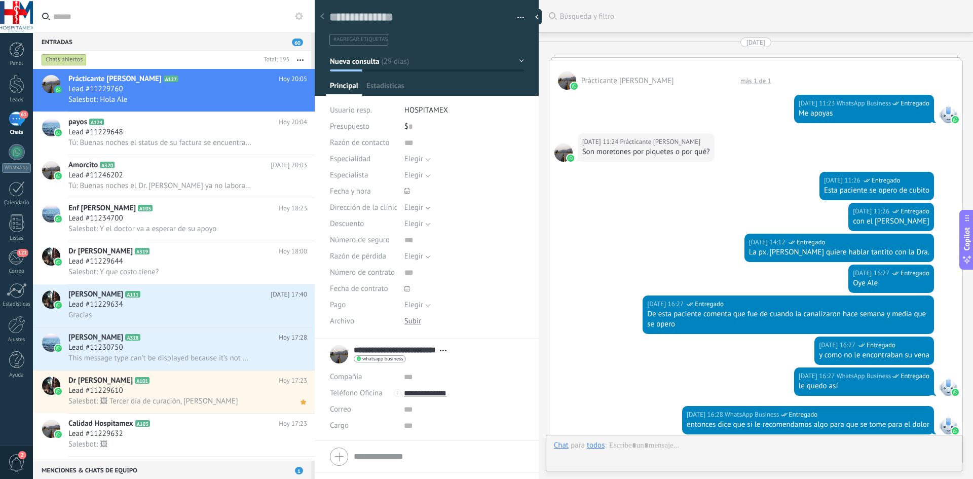
type textarea "**********"
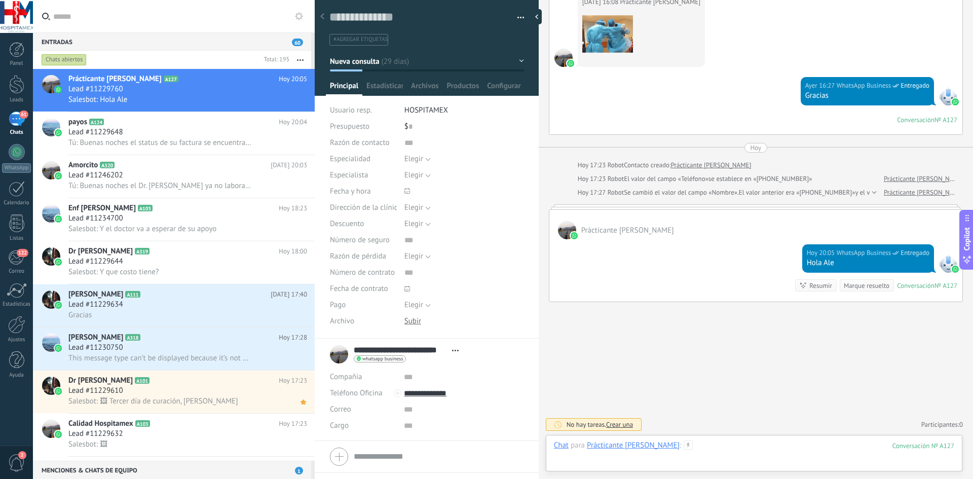
click at [618, 464] on div at bounding box center [754, 456] width 401 height 30
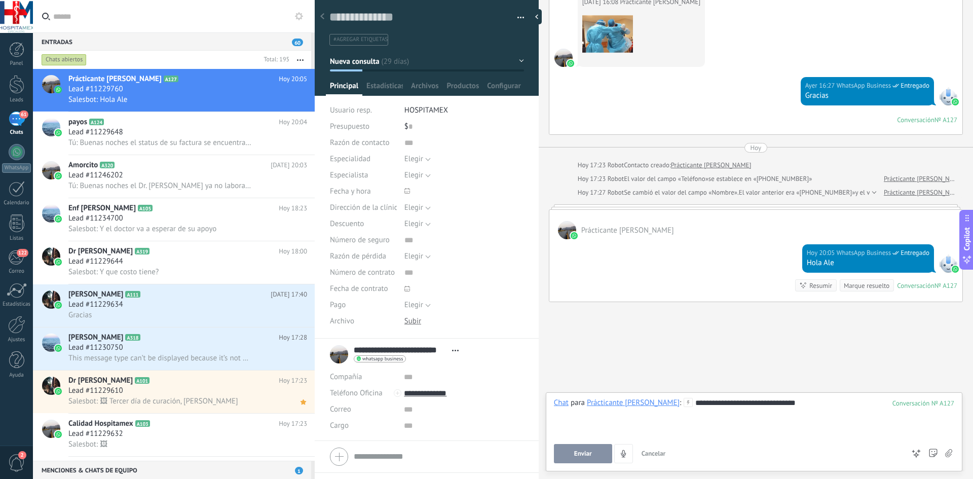
click at [587, 450] on span "Enviar" at bounding box center [583, 453] width 18 height 7
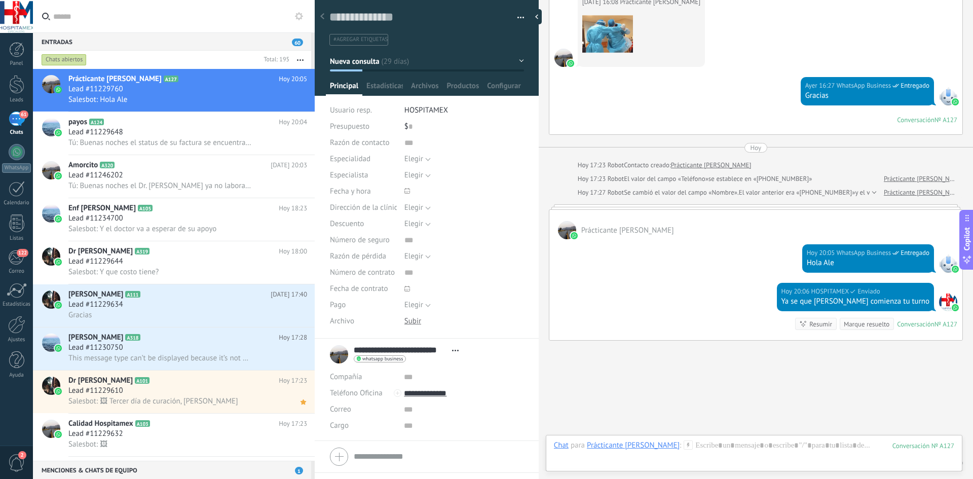
scroll to position [1823, 0]
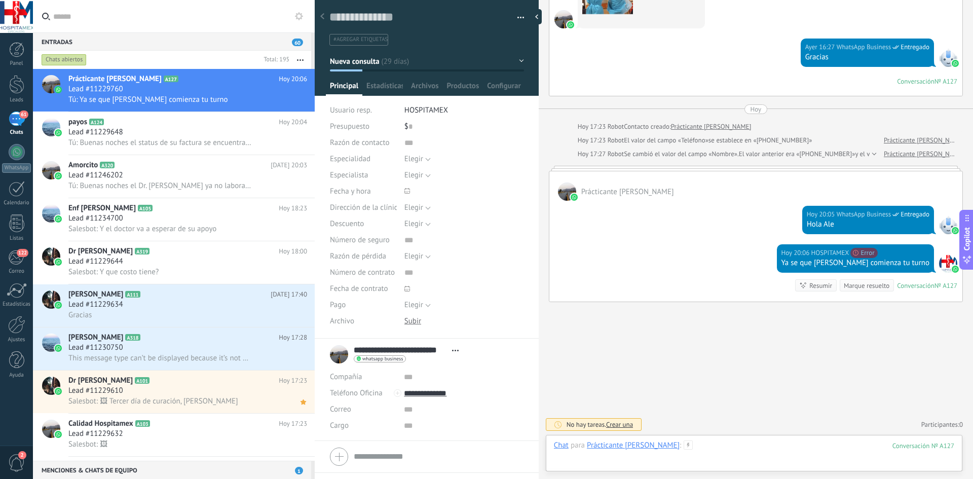
click at [602, 463] on div at bounding box center [754, 456] width 401 height 30
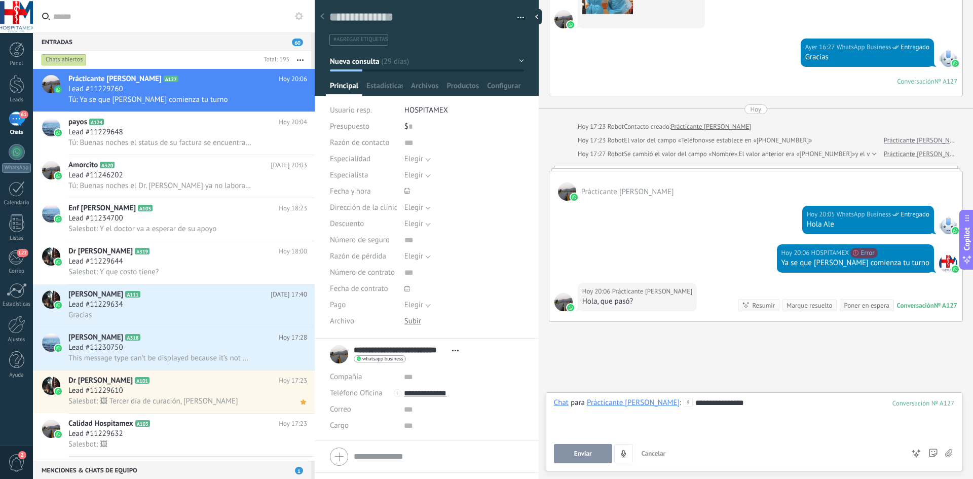
scroll to position [1842, 0]
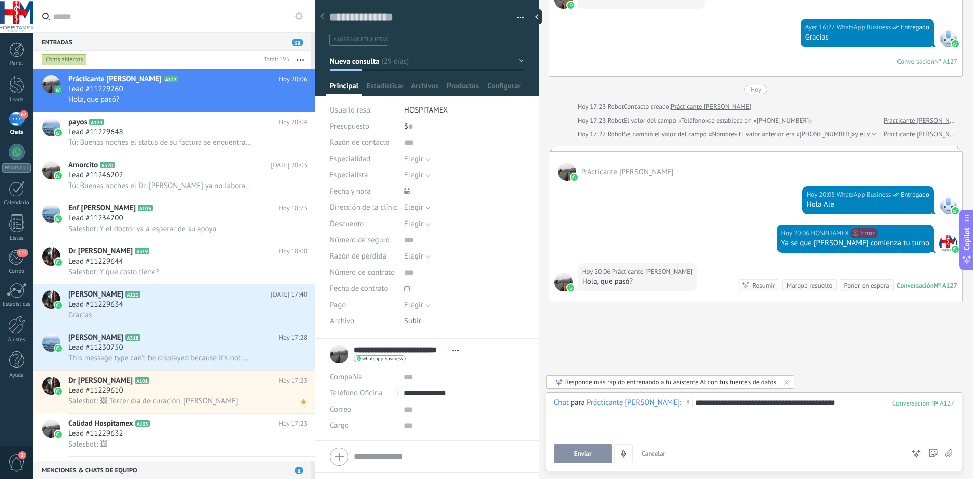
click at [583, 451] on span "Enviar" at bounding box center [583, 453] width 18 height 7
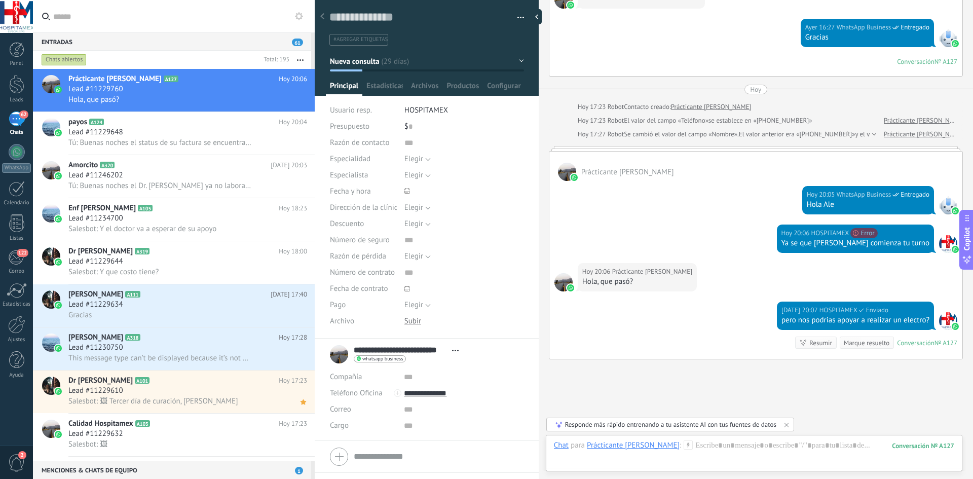
scroll to position [1900, 0]
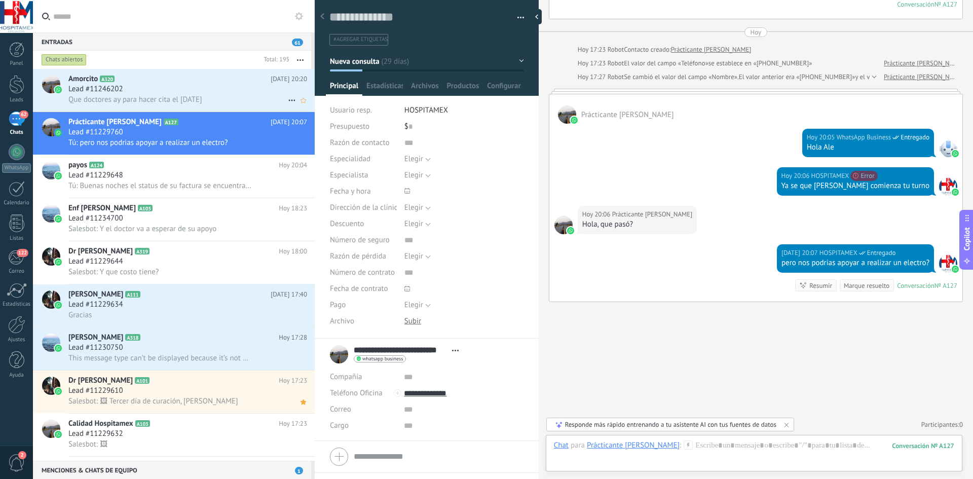
click at [173, 96] on span "Que doctores ay para hacer cita el [DATE]" at bounding box center [135, 100] width 134 height 10
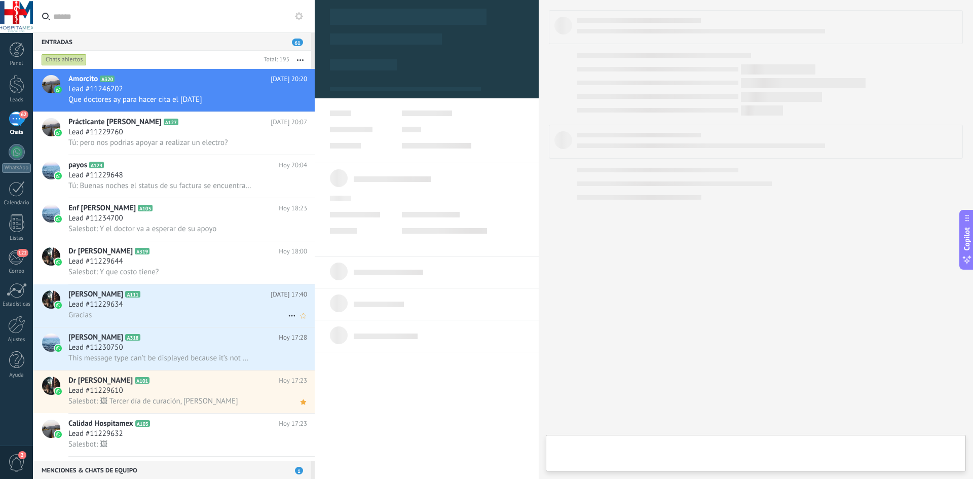
type textarea "**********"
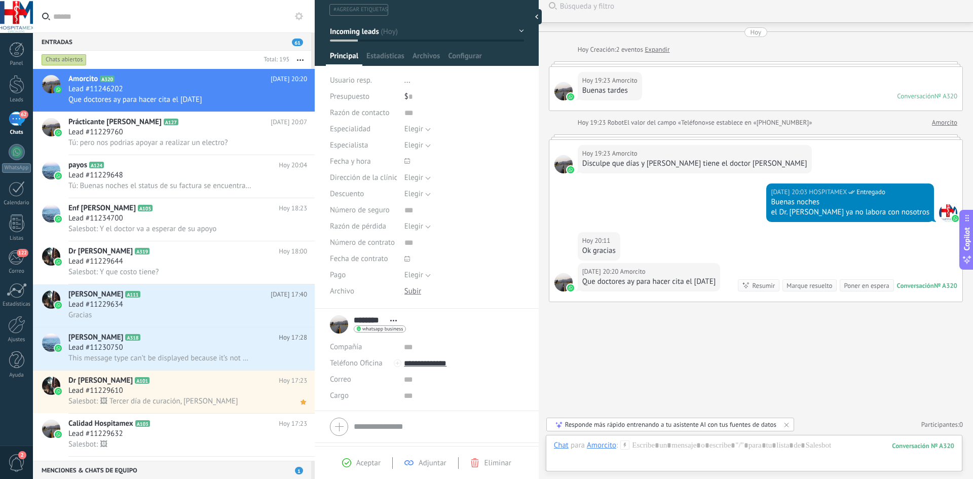
scroll to position [59, 0]
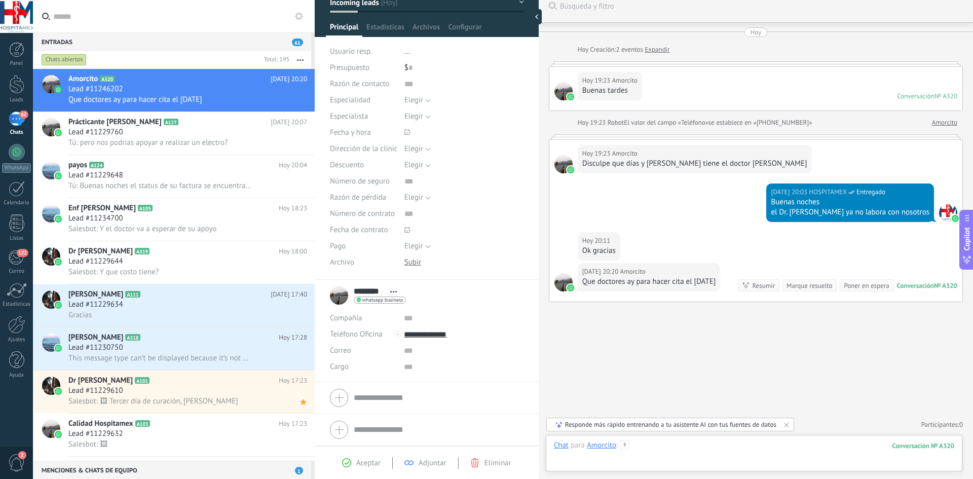
click at [621, 458] on div at bounding box center [754, 456] width 401 height 30
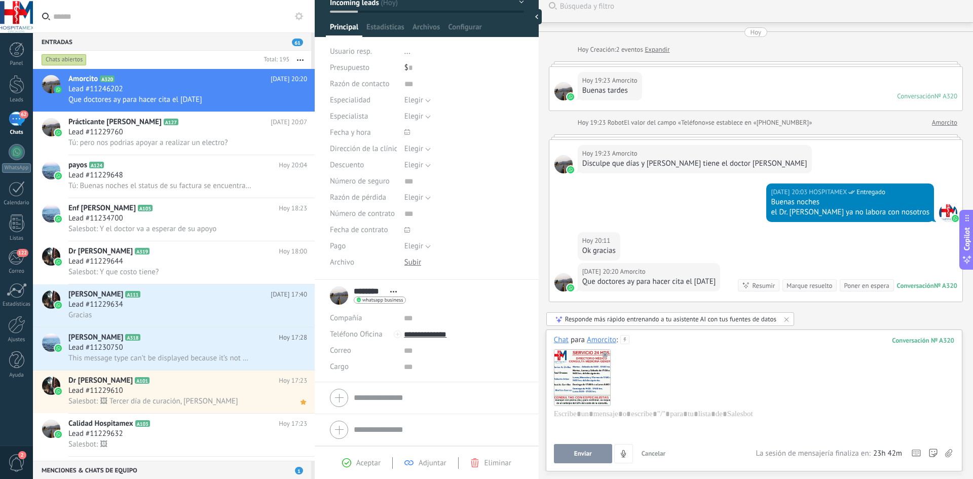
click at [578, 455] on span "Enviar" at bounding box center [583, 453] width 18 height 7
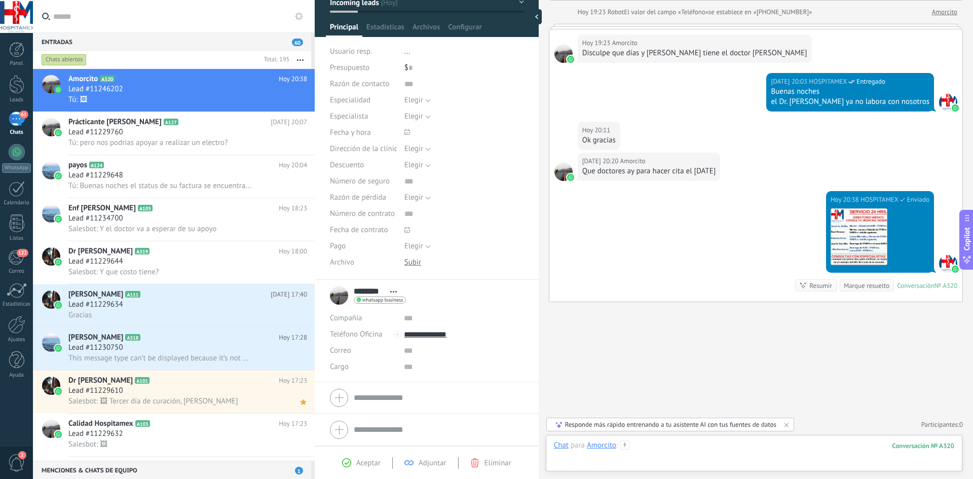
click at [673, 451] on div at bounding box center [754, 456] width 401 height 30
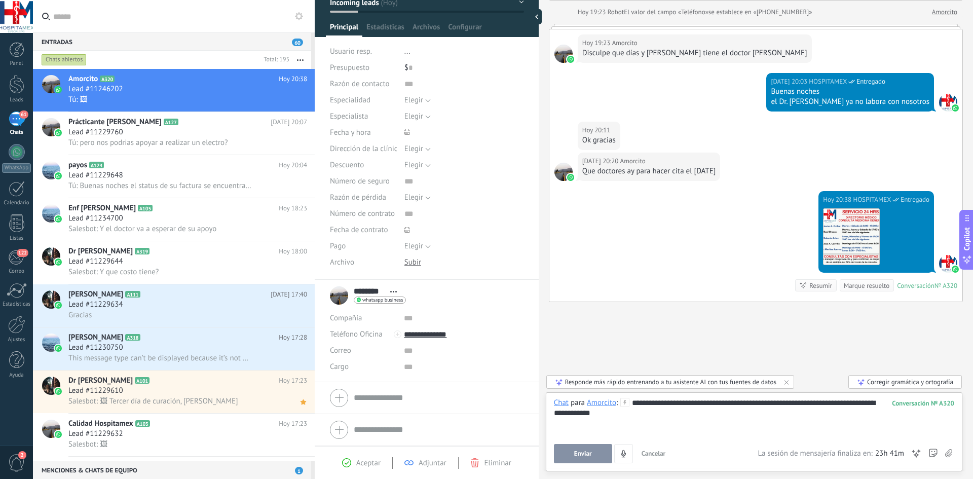
click at [622, 416] on div "**********" at bounding box center [754, 417] width 401 height 39
click at [596, 459] on button "Enviar" at bounding box center [583, 453] width 58 height 19
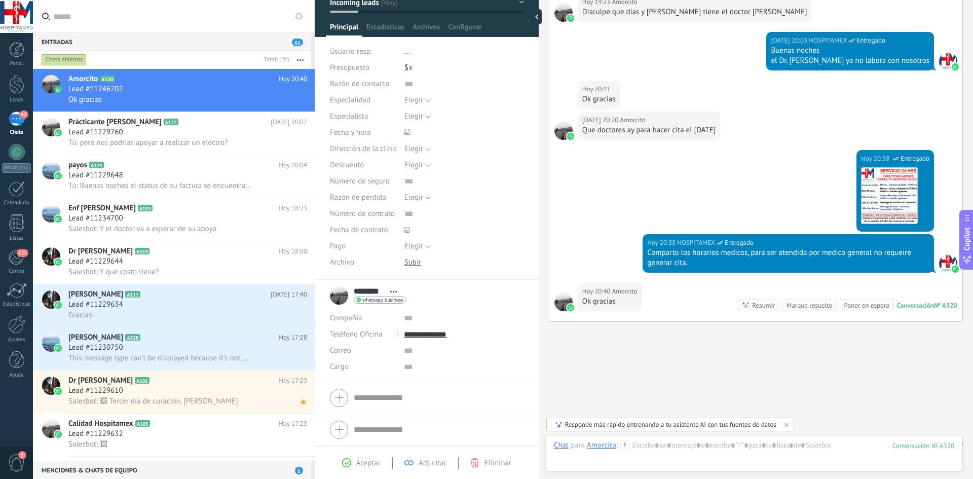
scroll to position [182, 0]
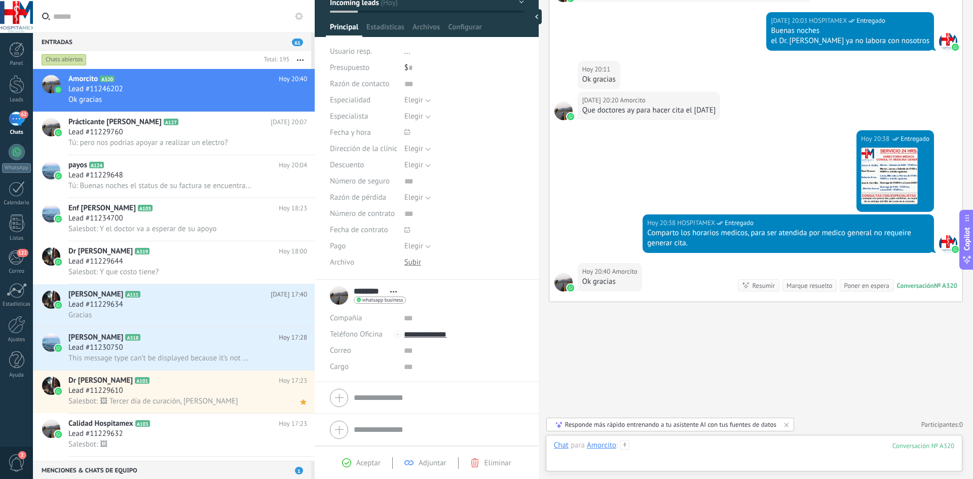
click at [647, 446] on div at bounding box center [754, 456] width 401 height 30
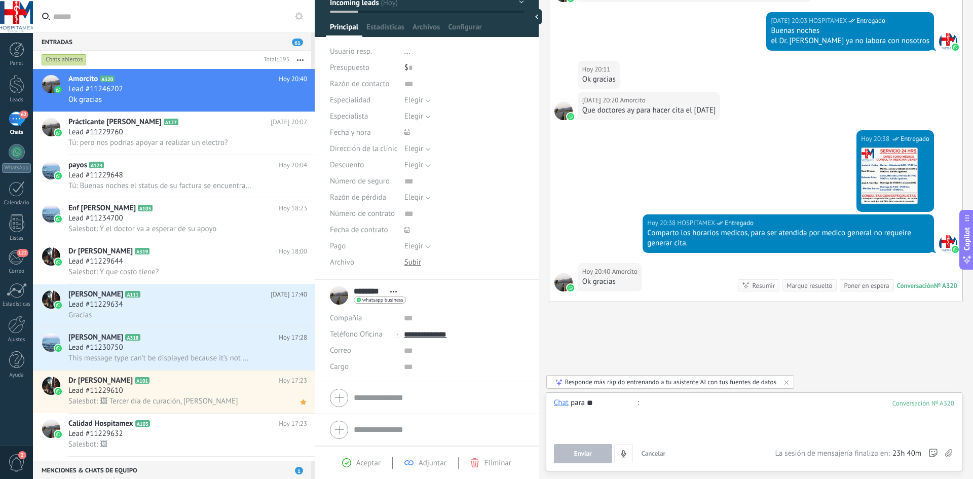
type input "*"
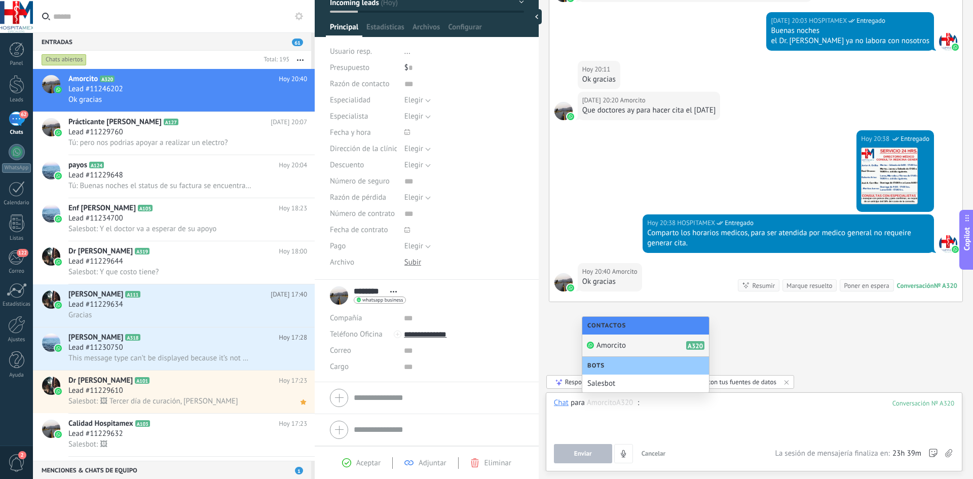
click at [691, 409] on div at bounding box center [754, 417] width 401 height 39
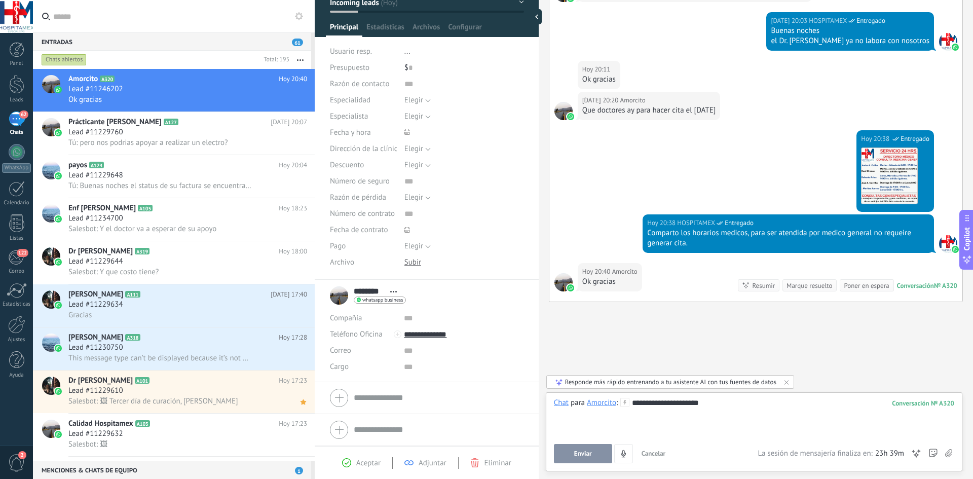
click at [599, 441] on div "**********" at bounding box center [754, 430] width 401 height 65
click at [596, 454] on button "Enviar" at bounding box center [583, 453] width 58 height 19
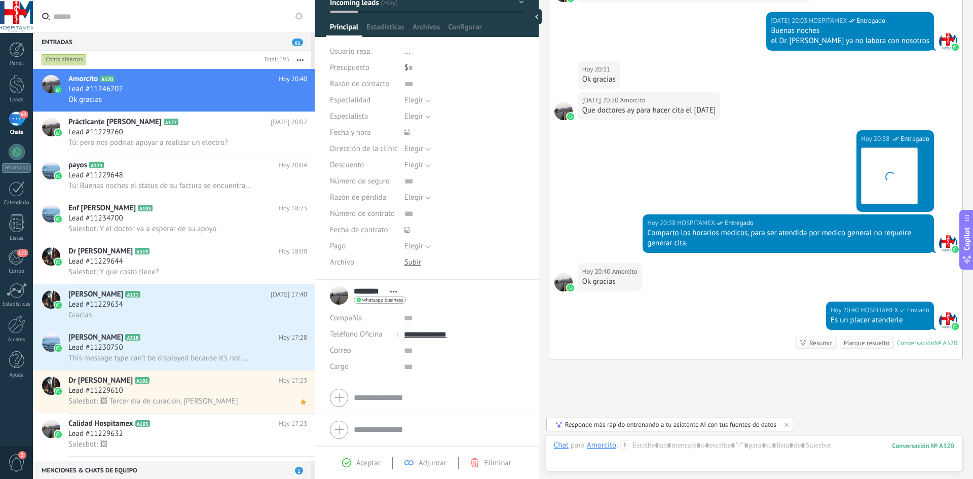
scroll to position [239, 0]
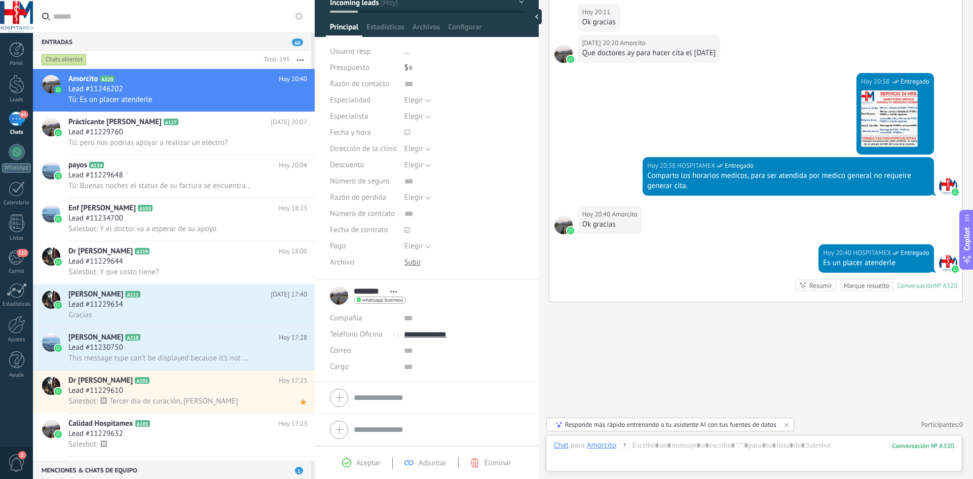
click at [139, 33] on div "Entradas 60" at bounding box center [172, 41] width 278 height 18
click at [115, 21] on input "text" at bounding box center [179, 16] width 253 height 32
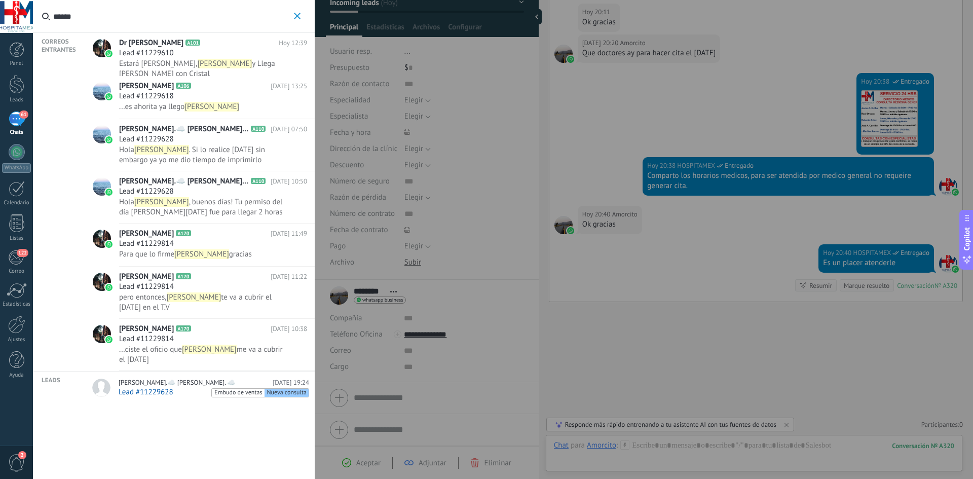
type input "******"
click at [123, 188] on span "Lead #11229628" at bounding box center [146, 192] width 55 height 10
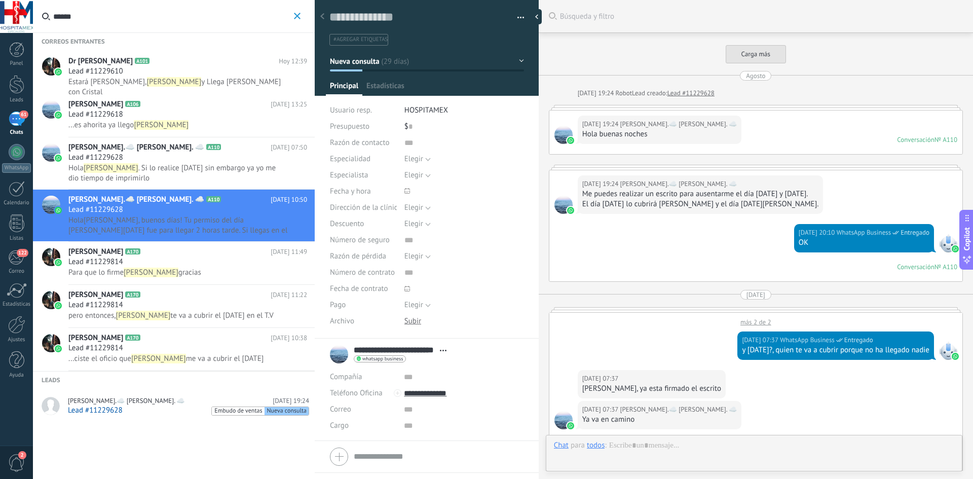
type textarea "**********"
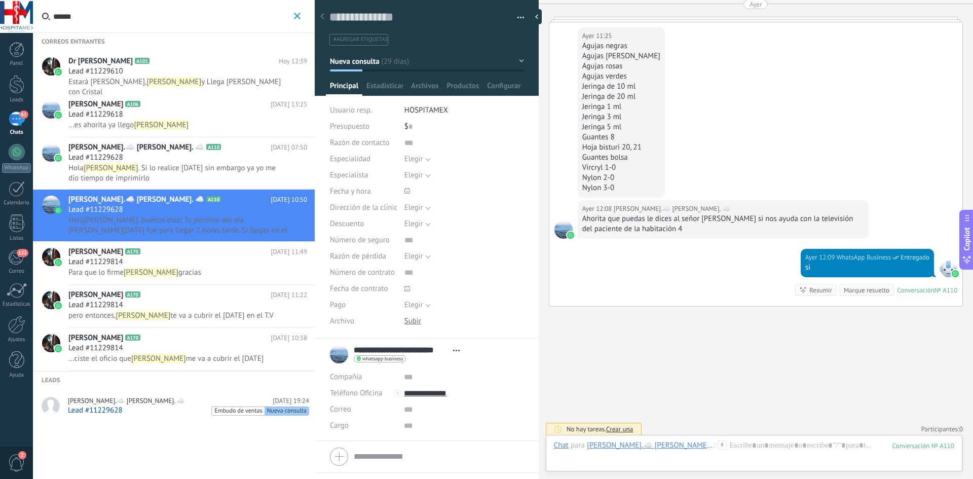
scroll to position [3668, 0]
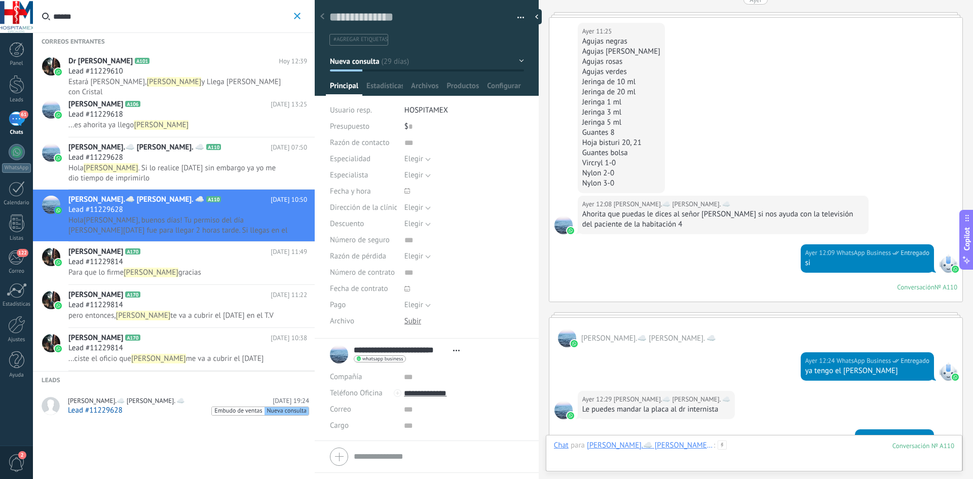
click at [705, 442] on div at bounding box center [754, 456] width 401 height 30
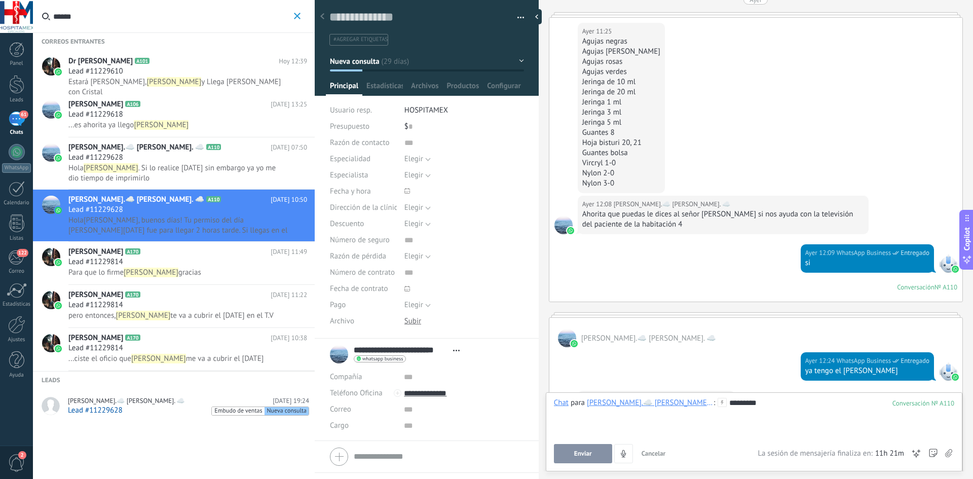
click at [596, 450] on button "Enviar" at bounding box center [583, 453] width 58 height 19
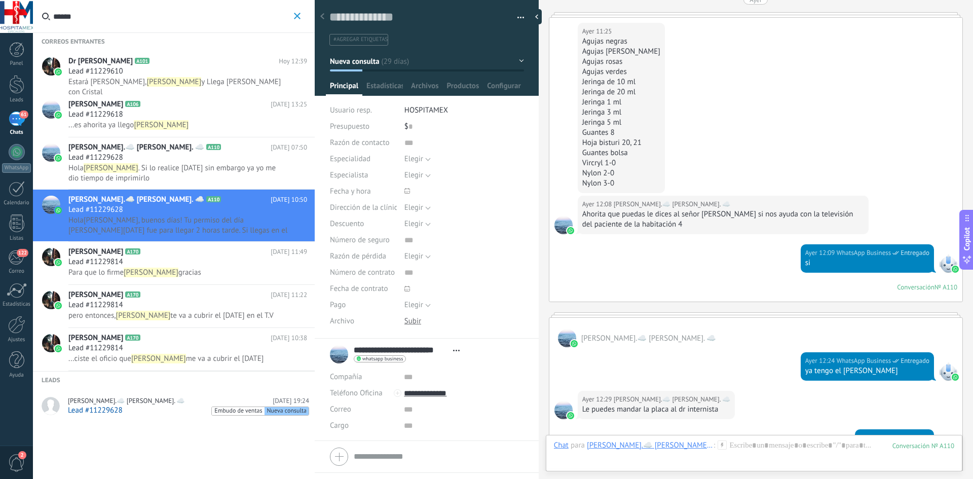
scroll to position [4553, 0]
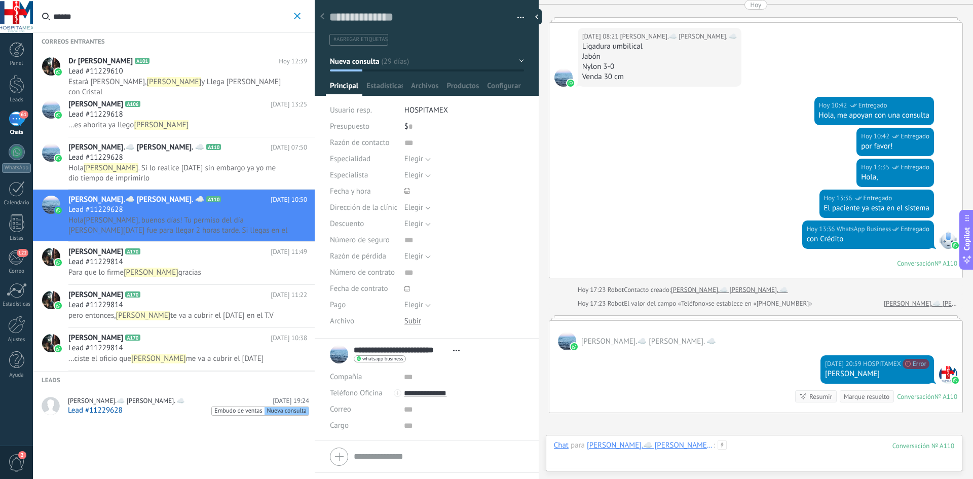
click at [727, 453] on div at bounding box center [754, 456] width 401 height 30
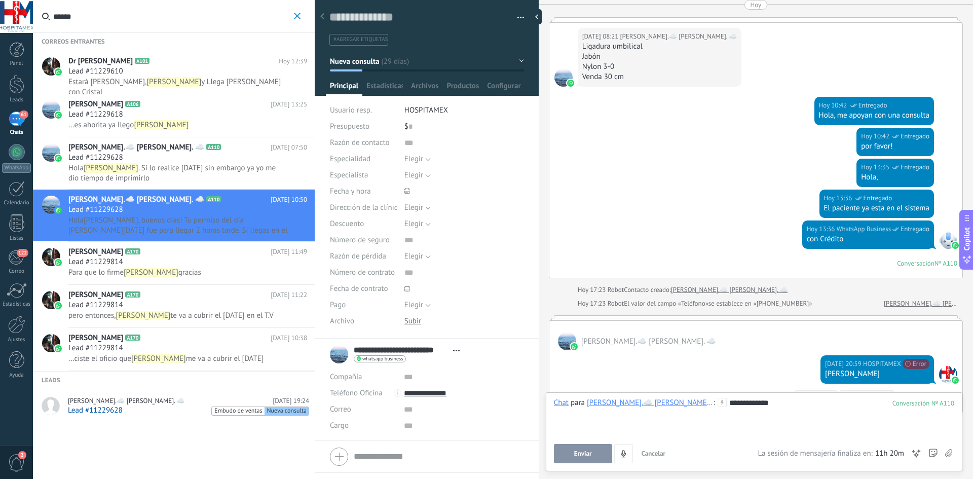
click at [581, 454] on span "Enviar" at bounding box center [583, 453] width 18 height 7
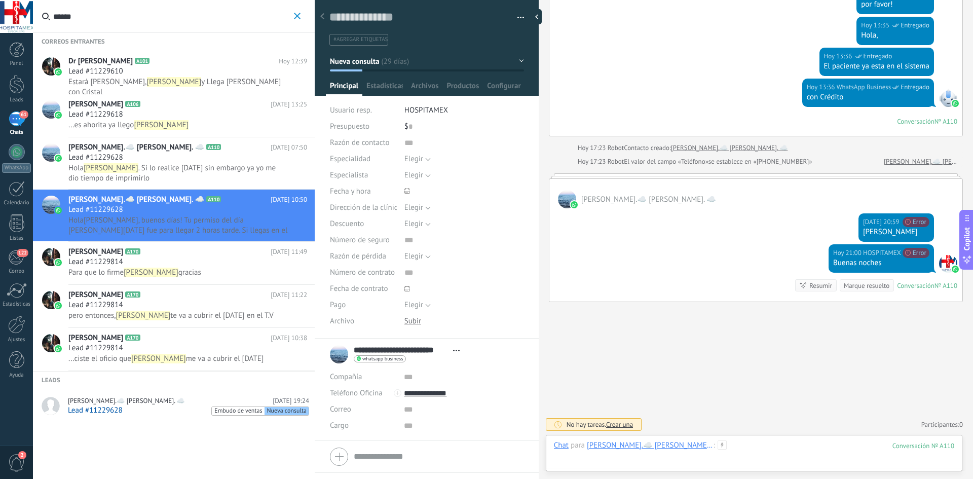
click at [715, 450] on div at bounding box center [754, 456] width 401 height 30
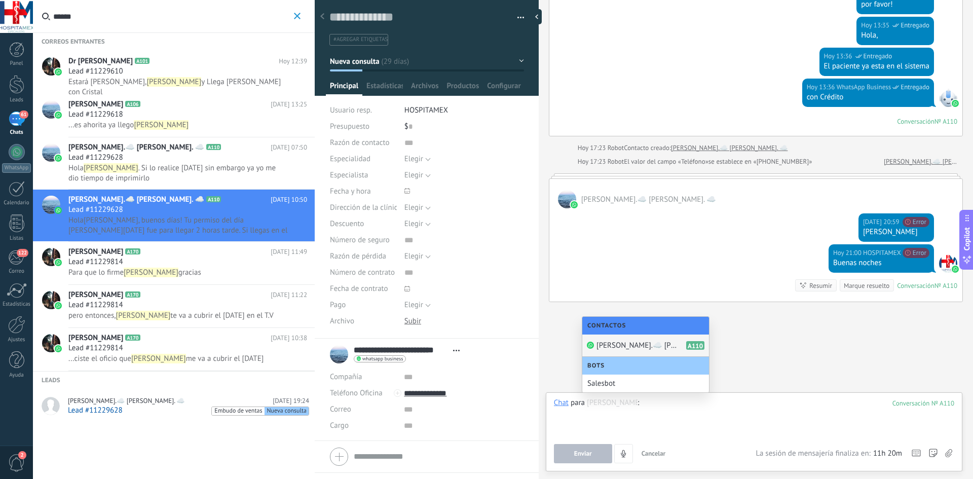
click at [614, 428] on div at bounding box center [754, 417] width 401 height 39
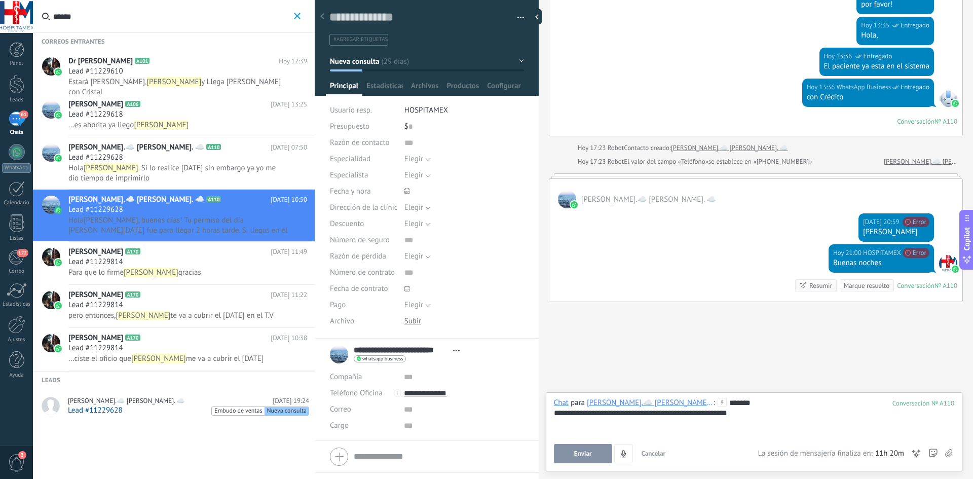
click at [586, 453] on span "Enviar" at bounding box center [583, 453] width 18 height 7
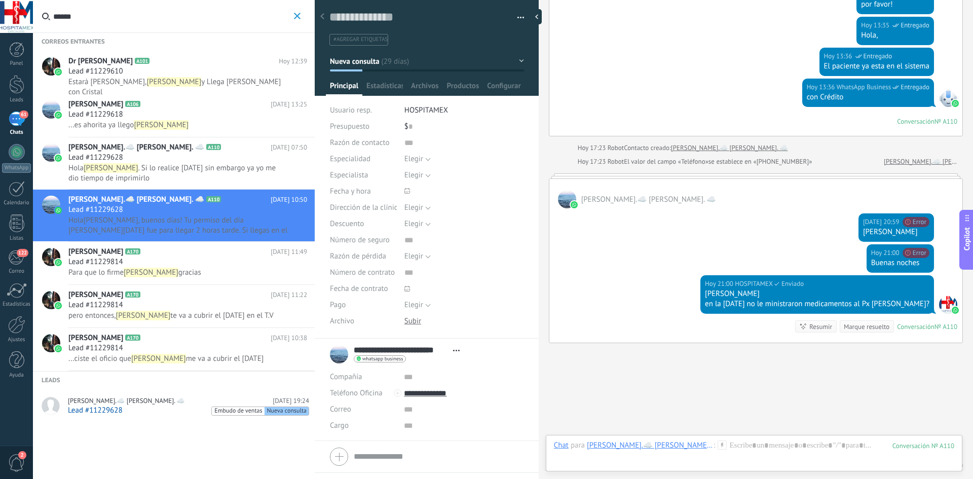
scroll to position [4736, 0]
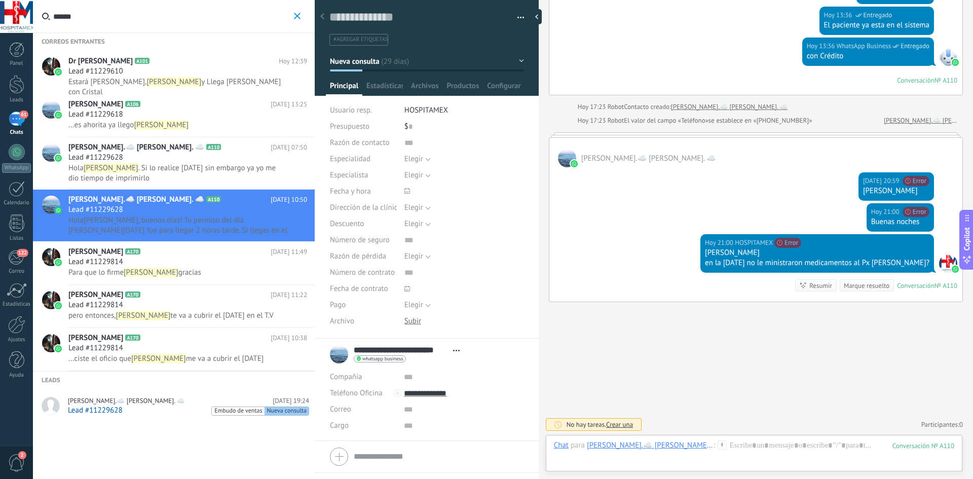
click at [301, 19] on button "******" at bounding box center [298, 16] width 12 height 13
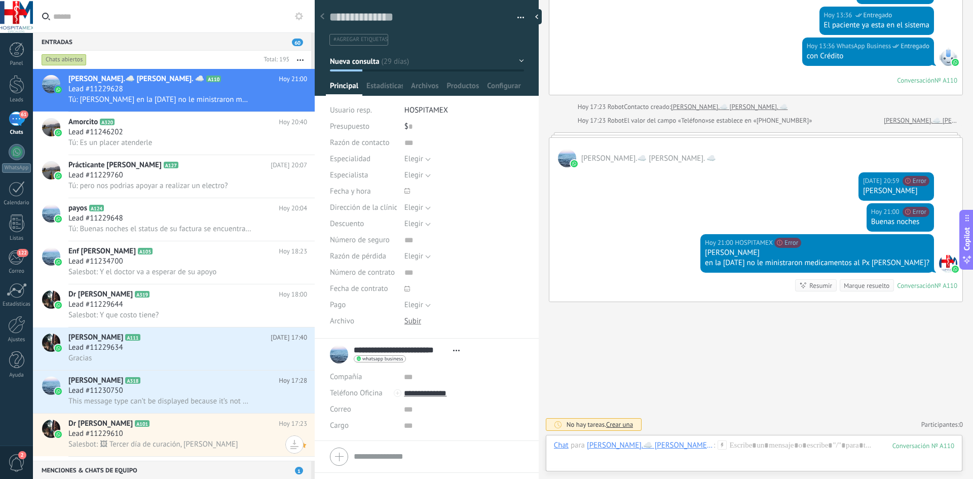
click at [46, 426] on div at bounding box center [51, 429] width 18 height 18
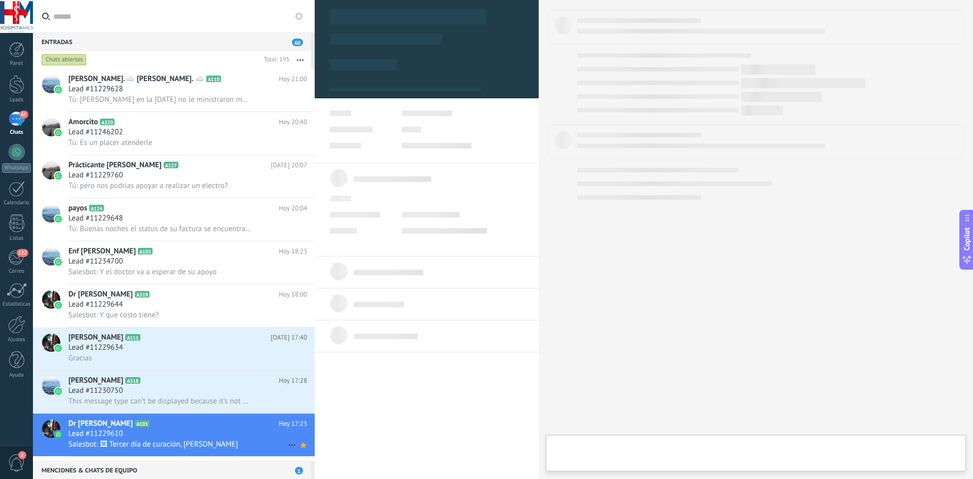
type textarea "**********"
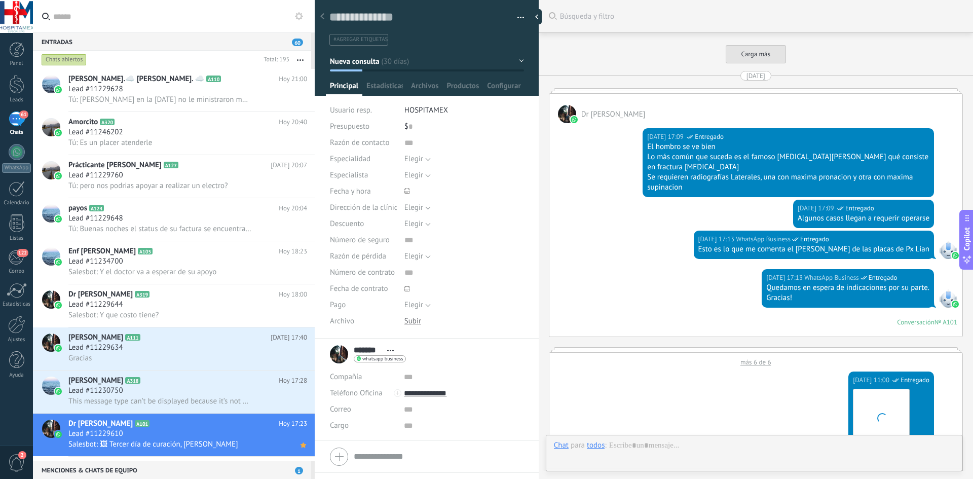
scroll to position [2961, 0]
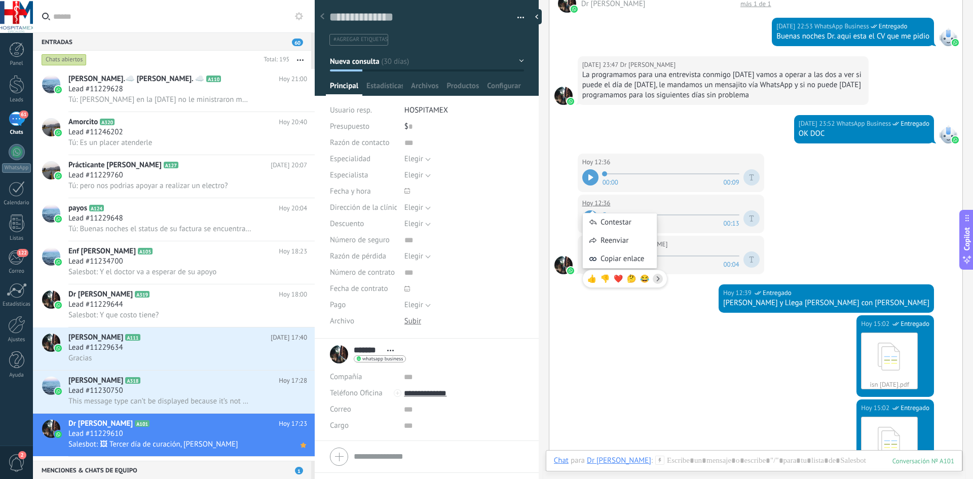
scroll to position [2606, 0]
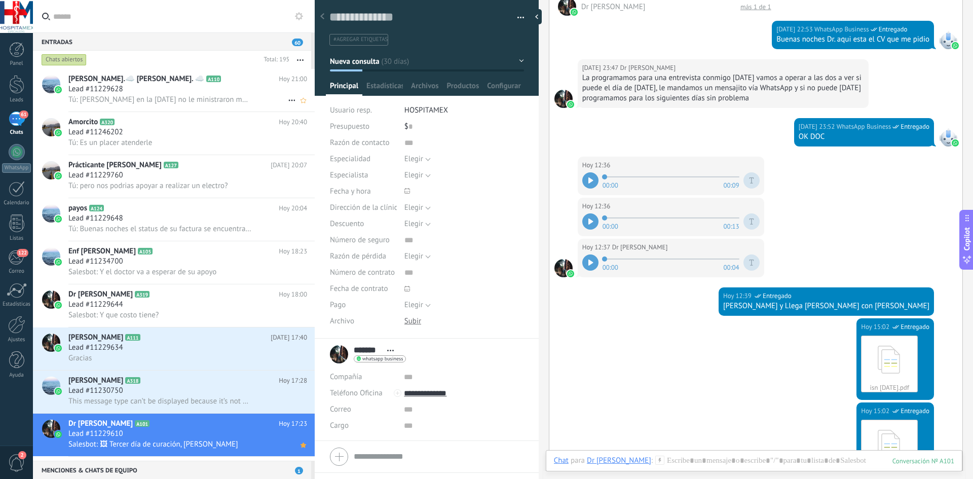
click at [165, 93] on div "Lead #11229628" at bounding box center [187, 89] width 239 height 10
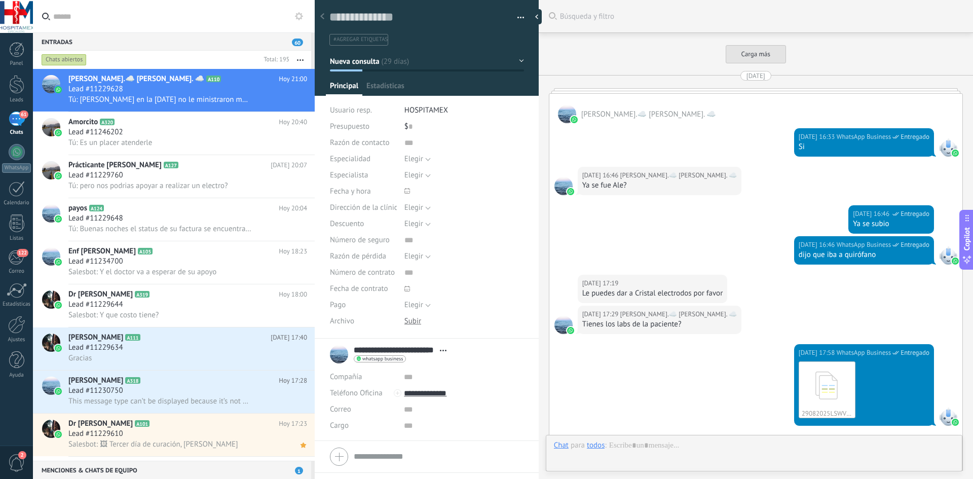
type textarea "**********"
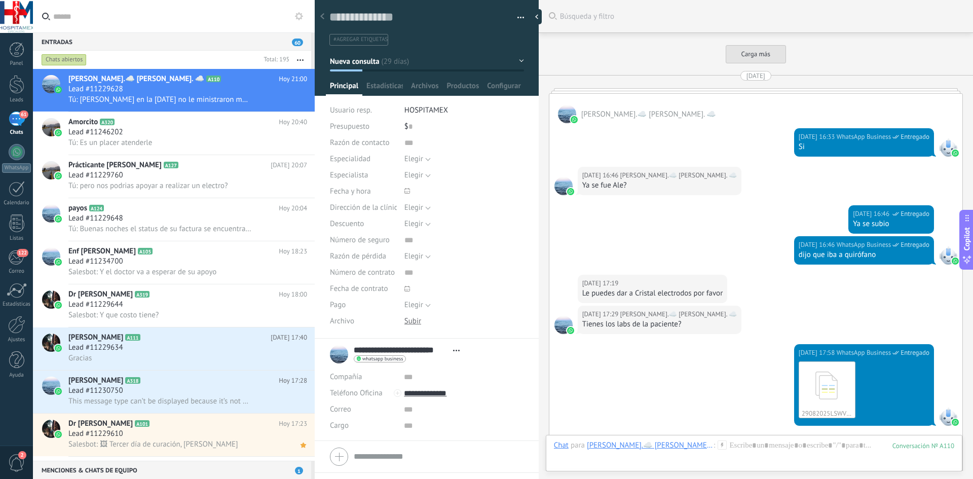
scroll to position [1997, 0]
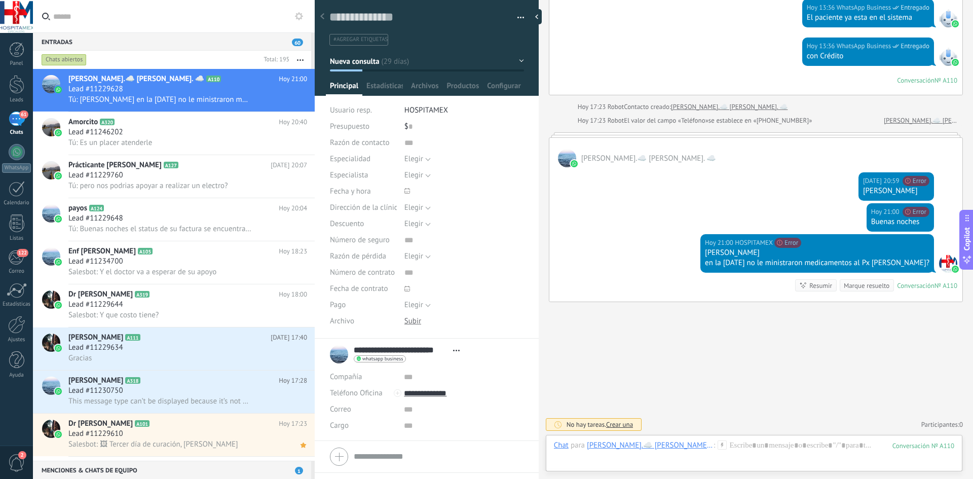
click at [293, 44] on span "60" at bounding box center [297, 43] width 11 height 8
click at [301, 45] on span "60" at bounding box center [297, 43] width 11 height 8
click at [121, 20] on input "text" at bounding box center [179, 16] width 253 height 32
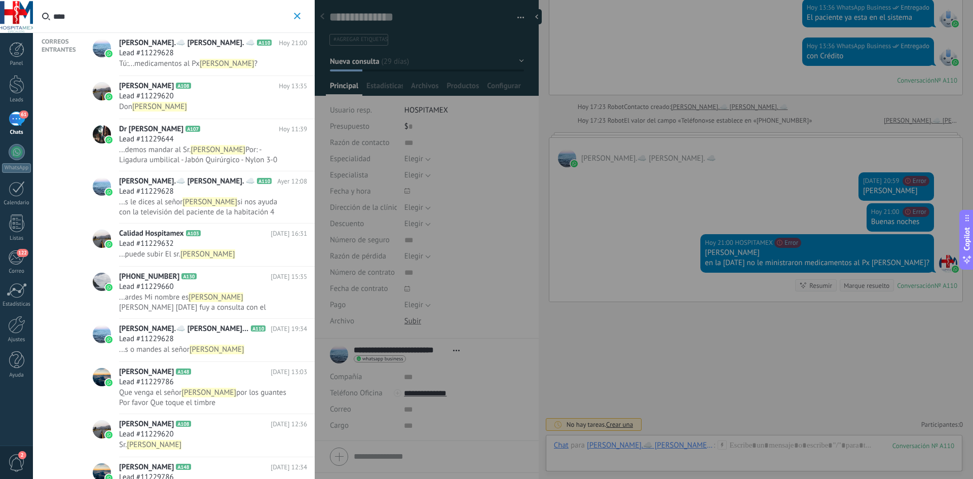
type input "****"
click at [198, 96] on div "Lead #11229620" at bounding box center [213, 96] width 188 height 10
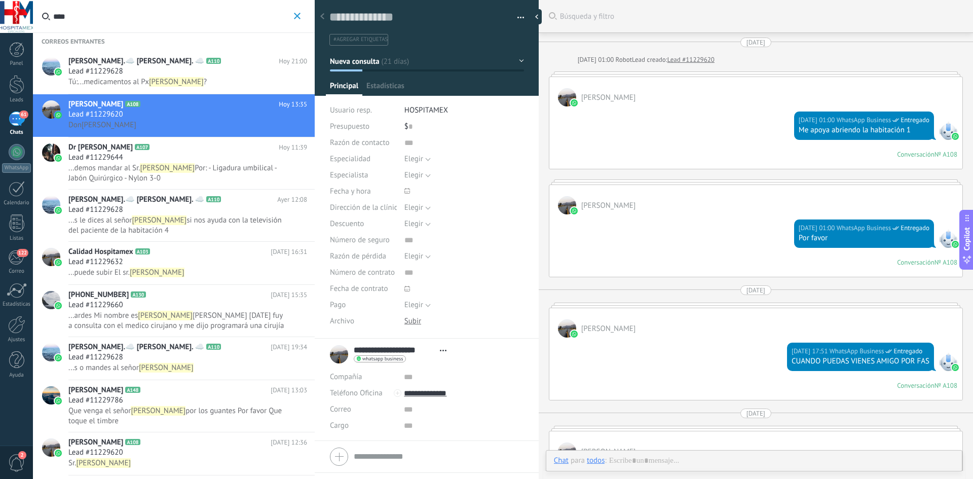
type textarea "**********"
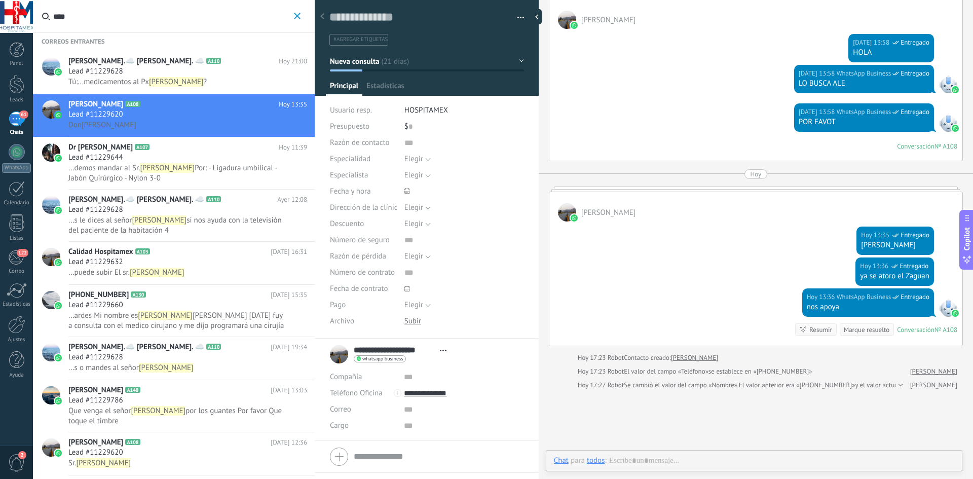
scroll to position [15, 0]
click at [710, 463] on div at bounding box center [754, 471] width 401 height 30
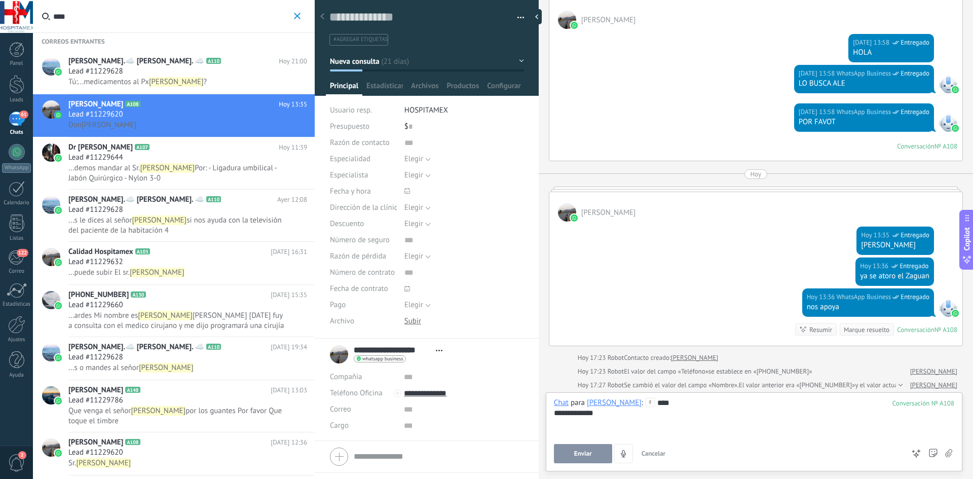
click at [569, 22] on div at bounding box center [567, 20] width 18 height 18
click at [568, 21] on div at bounding box center [567, 20] width 18 height 18
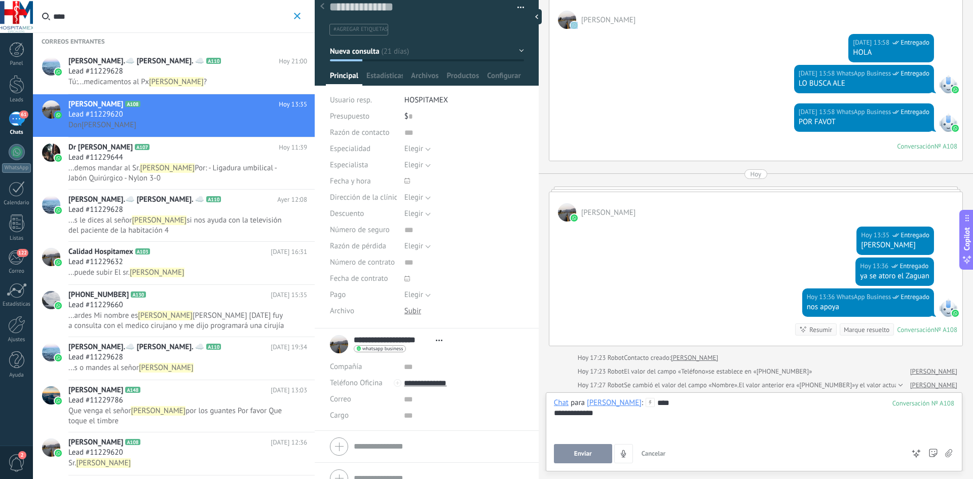
scroll to position [26, 0]
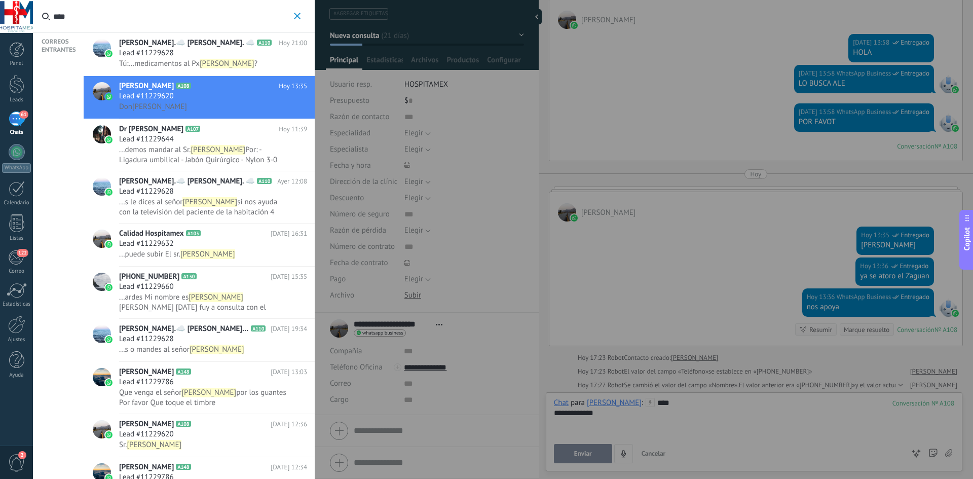
click at [97, 23] on input "****" at bounding box center [172, 16] width 238 height 32
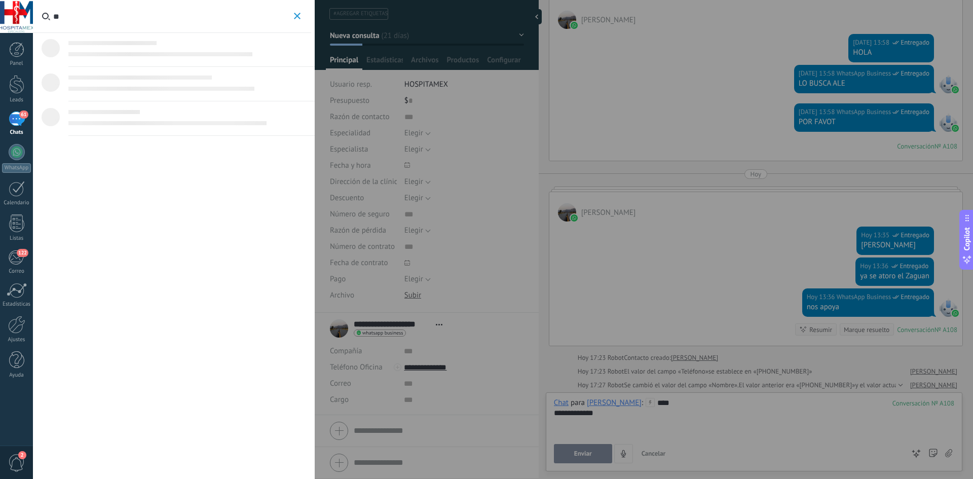
type input "*"
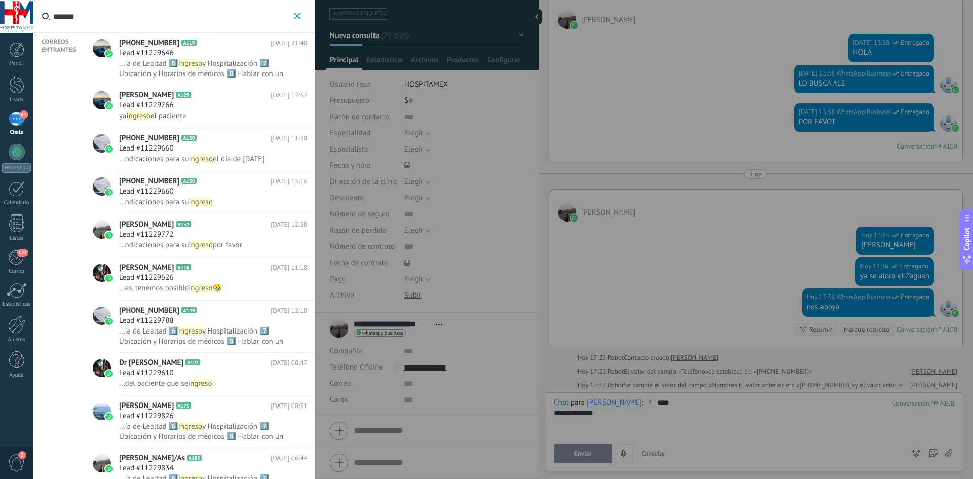
type input "*******"
click at [207, 70] on span "y Hospitalización 7️⃣ Ubicación y Horarios de médicos 8️⃣ Hablar con un asesor" at bounding box center [201, 74] width 164 height 30
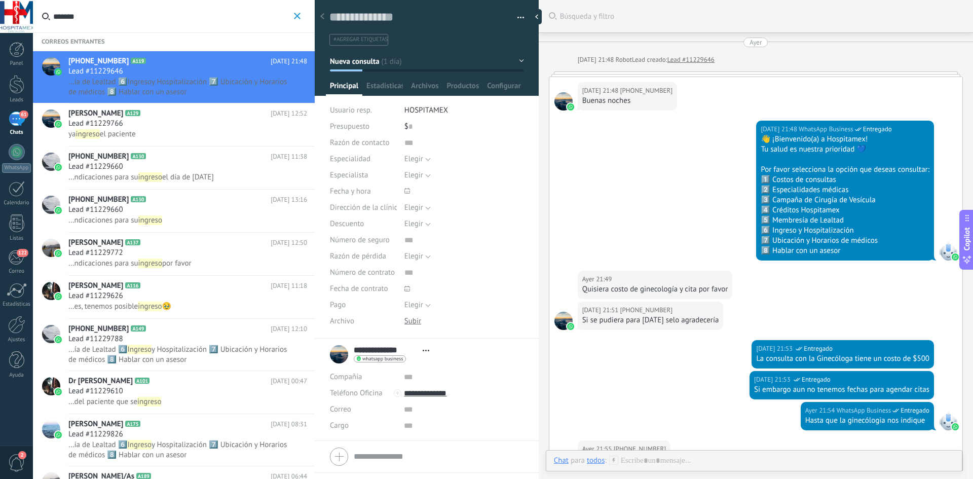
click at [105, 14] on input "*******" at bounding box center [172, 16] width 238 height 32
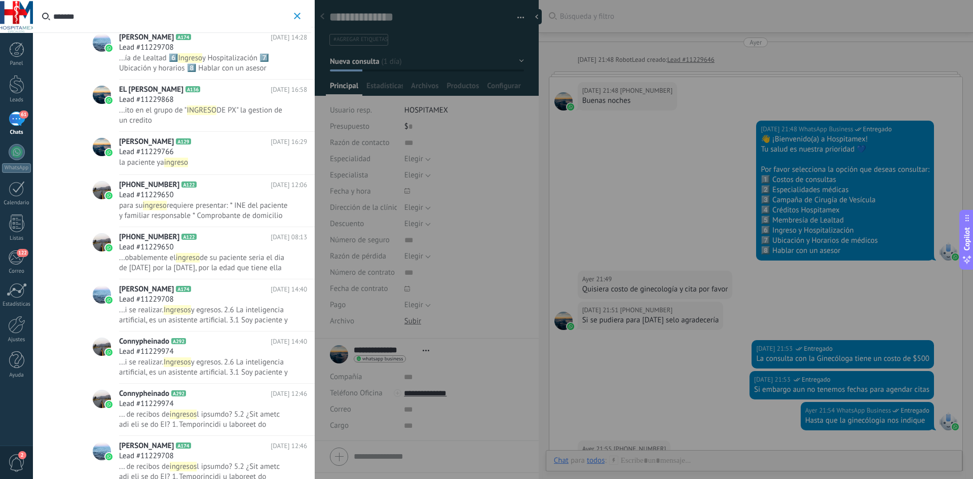
scroll to position [952, 0]
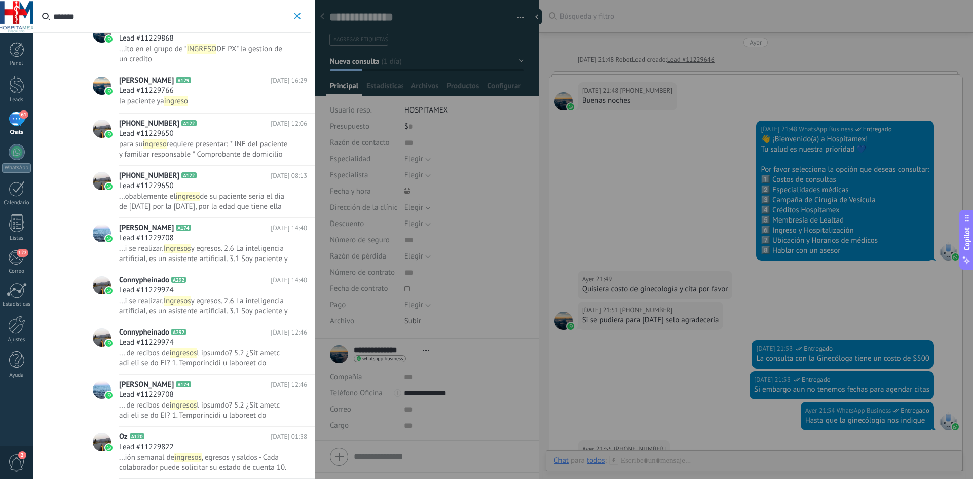
click at [102, 439] on div at bounding box center [102, 442] width 18 height 18
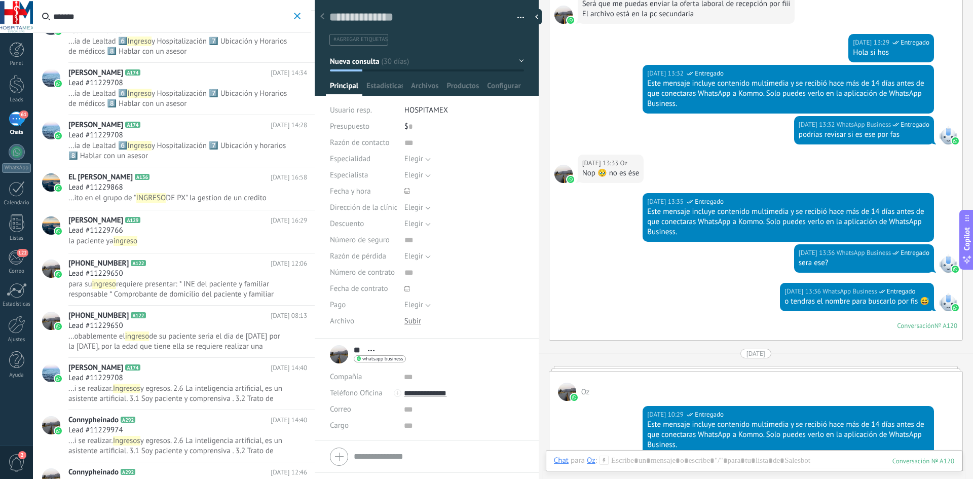
scroll to position [2965, 0]
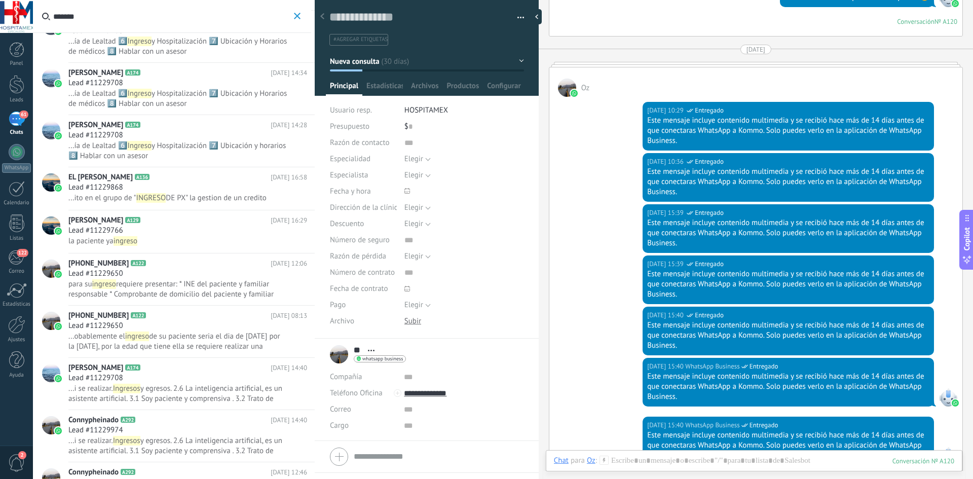
click at [340, 353] on div "** Oz ** Oz Apellido Abrir detalle Copie el nombre Desatar Contacto principal" at bounding box center [368, 354] width 76 height 25
click at [568, 97] on div at bounding box center [567, 88] width 18 height 18
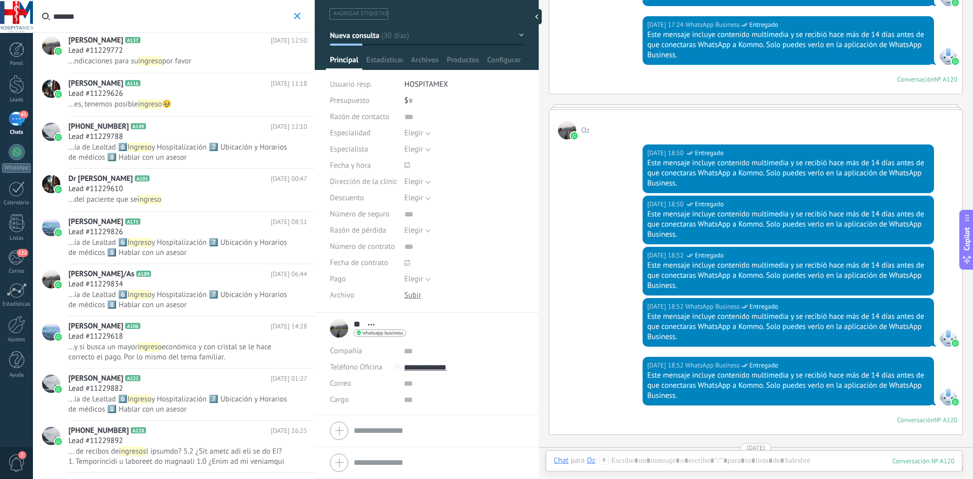
scroll to position [0, 0]
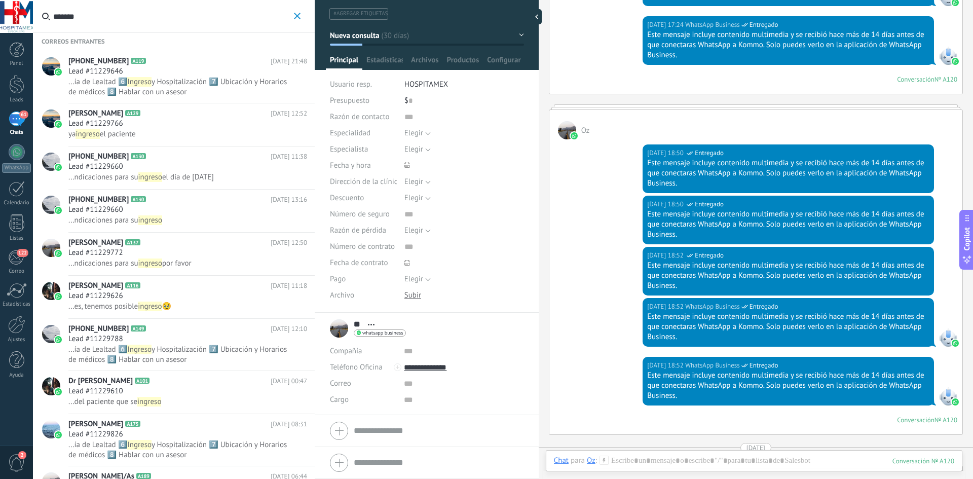
click at [49, 381] on div at bounding box center [51, 386] width 18 height 18
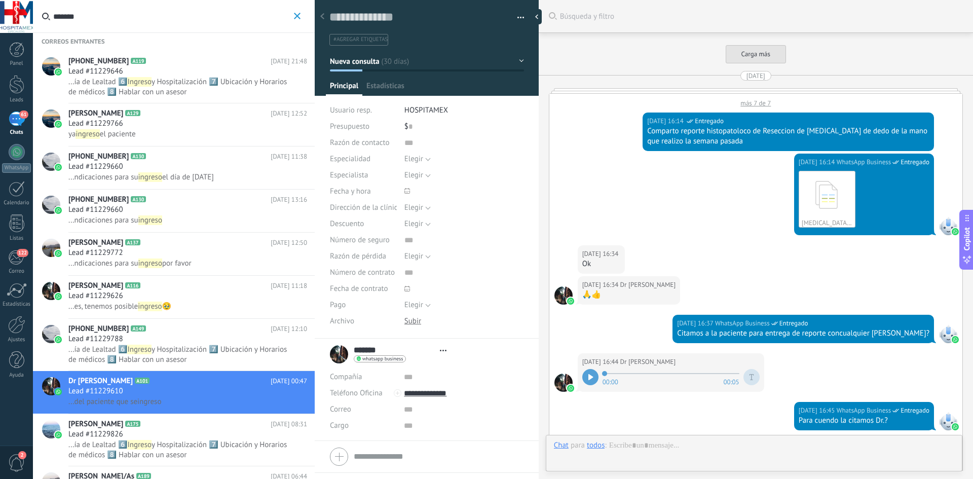
type textarea "**********"
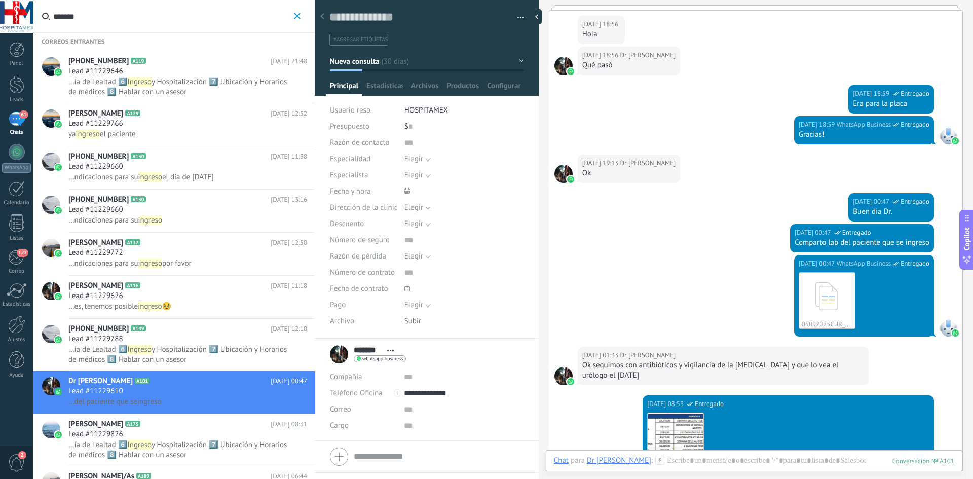
click at [298, 18] on icon "button" at bounding box center [297, 16] width 7 height 7
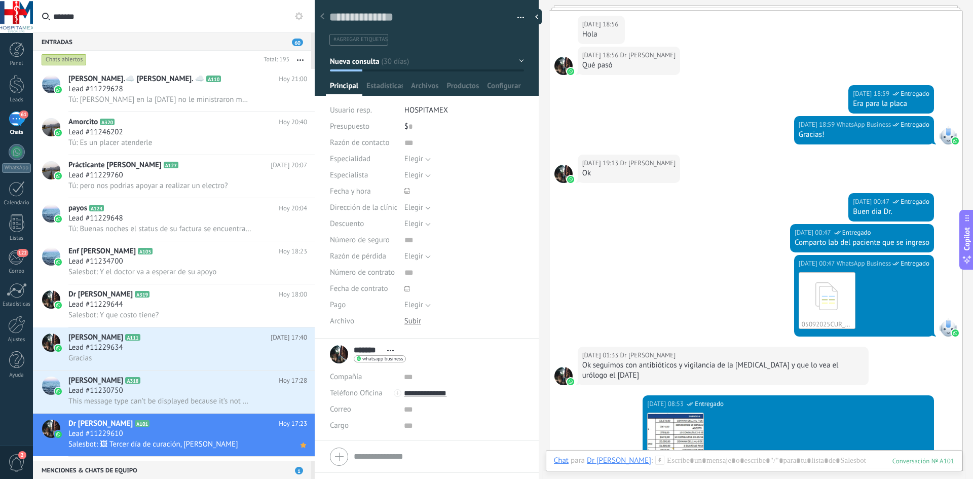
click at [133, 22] on input "*******" at bounding box center [179, 16] width 253 height 32
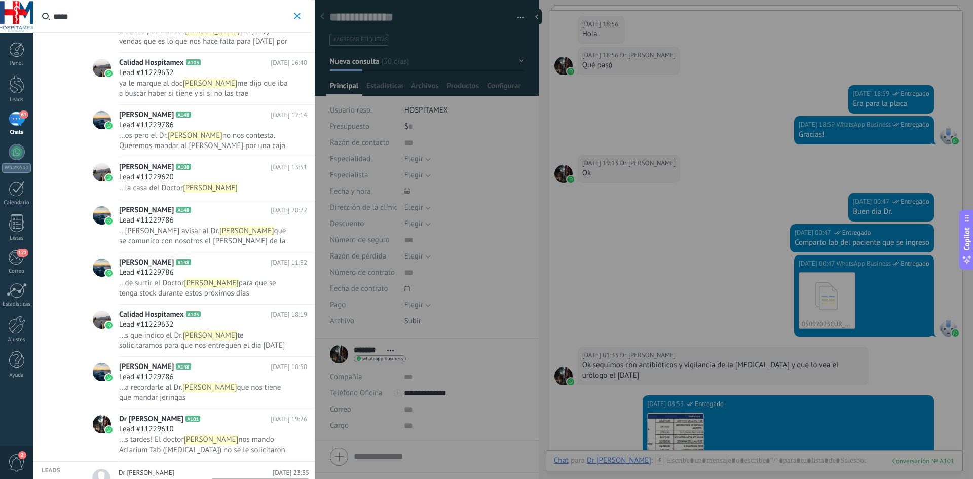
scroll to position [49, 0]
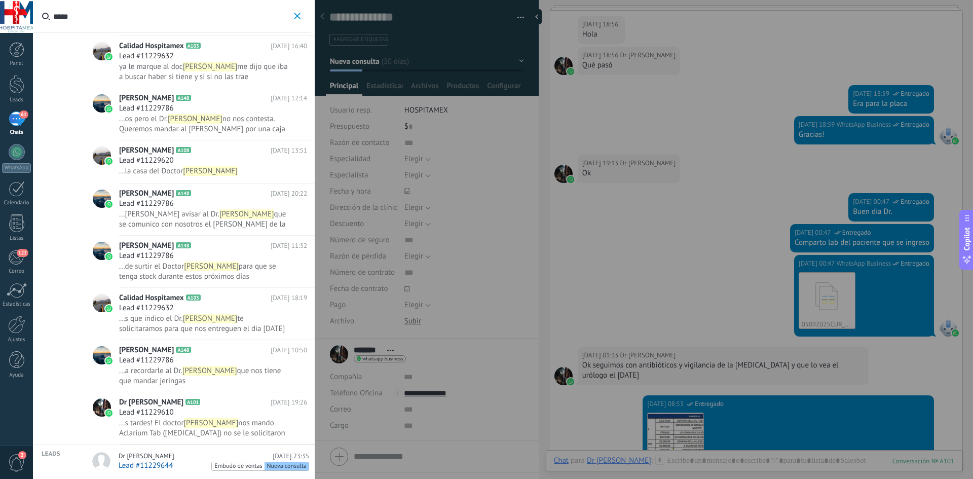
type input "*****"
click at [150, 453] on div "Dr Pedro 15.08.2025 23:35" at bounding box center [214, 456] width 191 height 8
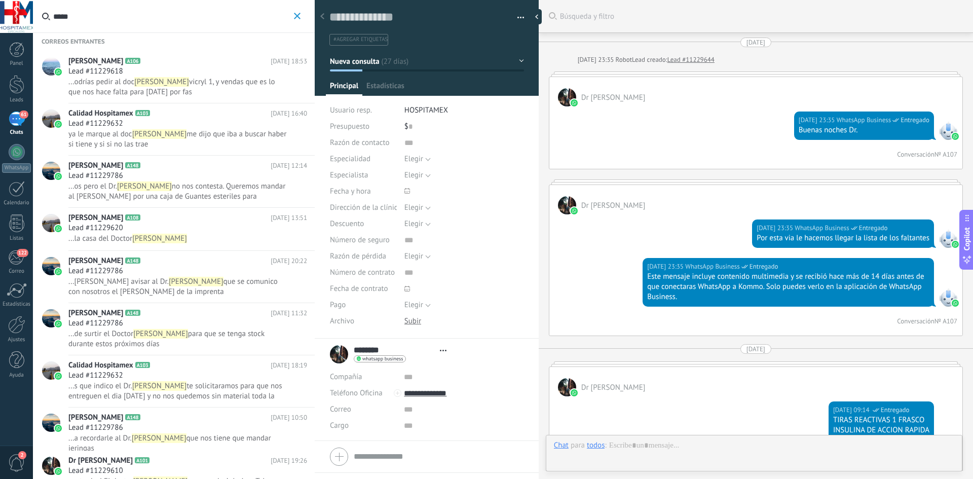
type textarea "**********"
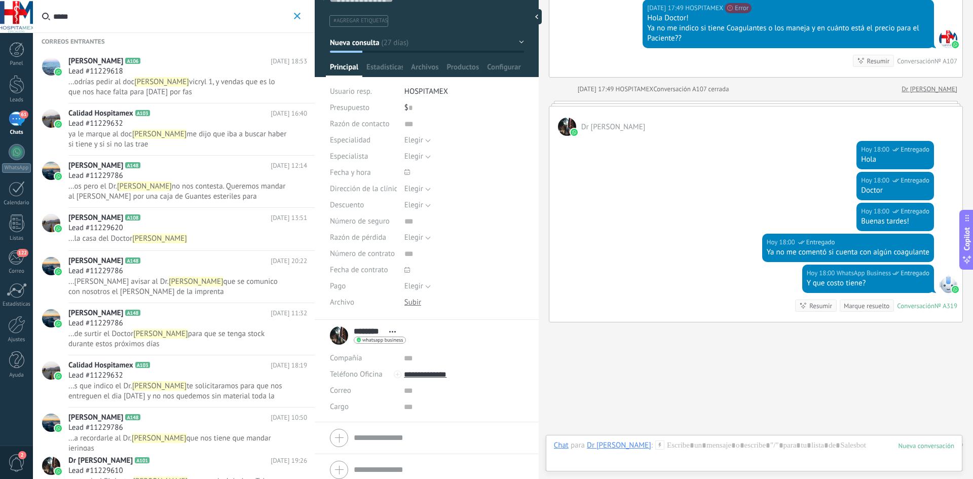
scroll to position [26, 0]
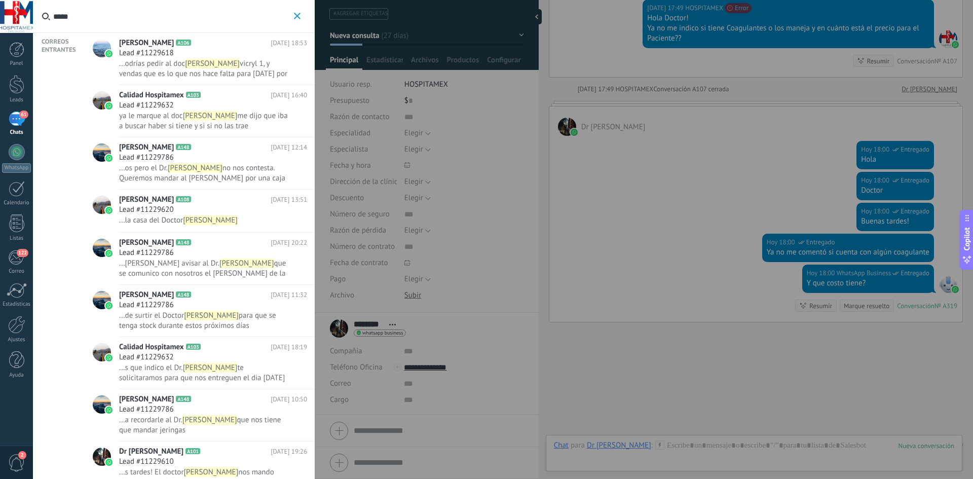
drag, startPoint x: 78, startPoint y: 16, endPoint x: 48, endPoint y: 19, distance: 30.0
click at [49, 18] on label "*****" at bounding box center [172, 16] width 278 height 33
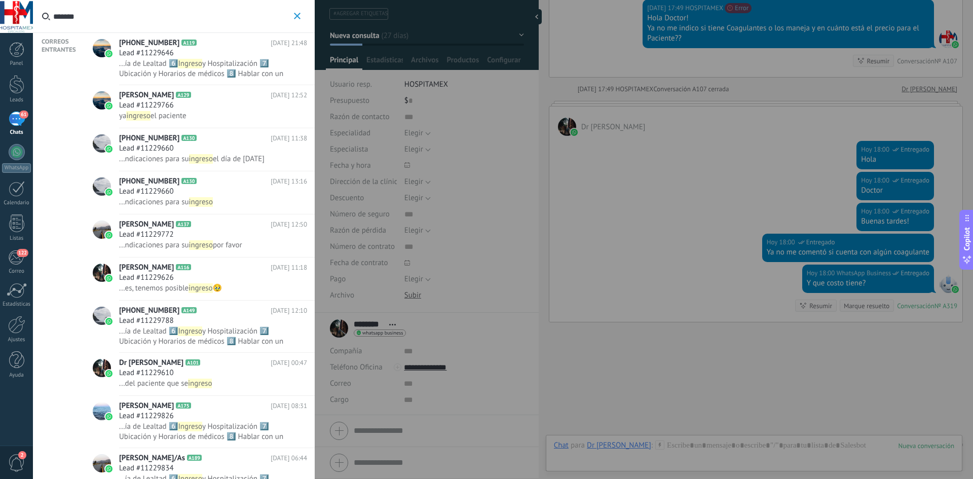
type input "*******"
